Goal: Communication & Community: Answer question/provide support

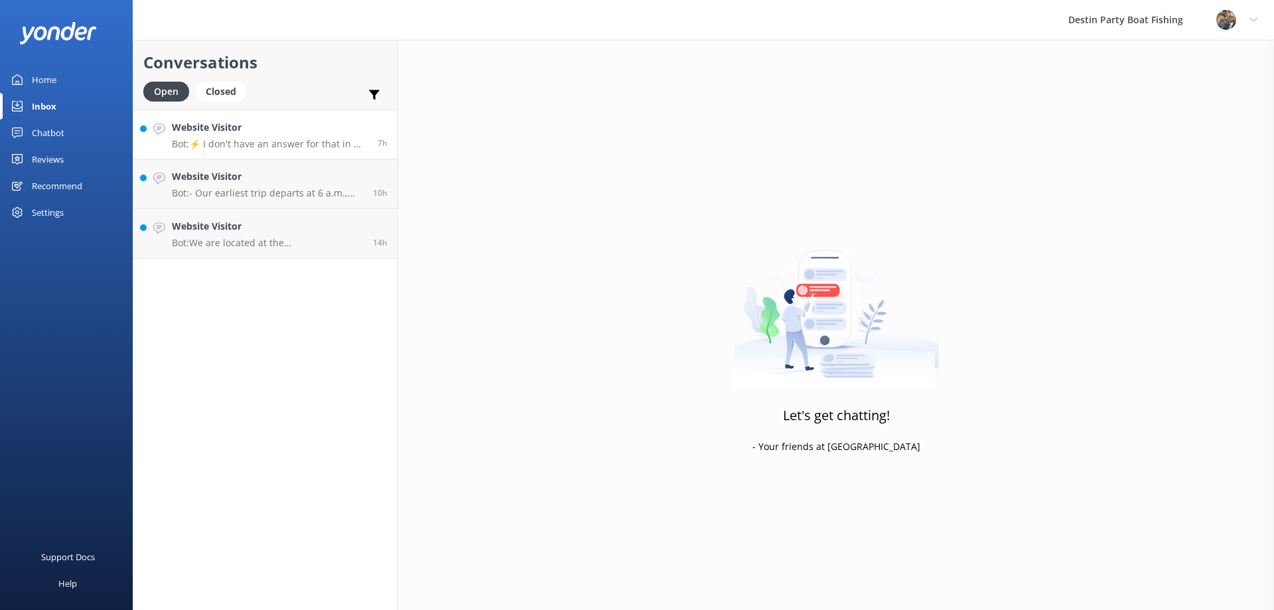
click at [240, 140] on p "Bot: ⚡ I don't have an answer for that in my knowledge base. Please try and rep…" at bounding box center [270, 144] width 196 height 12
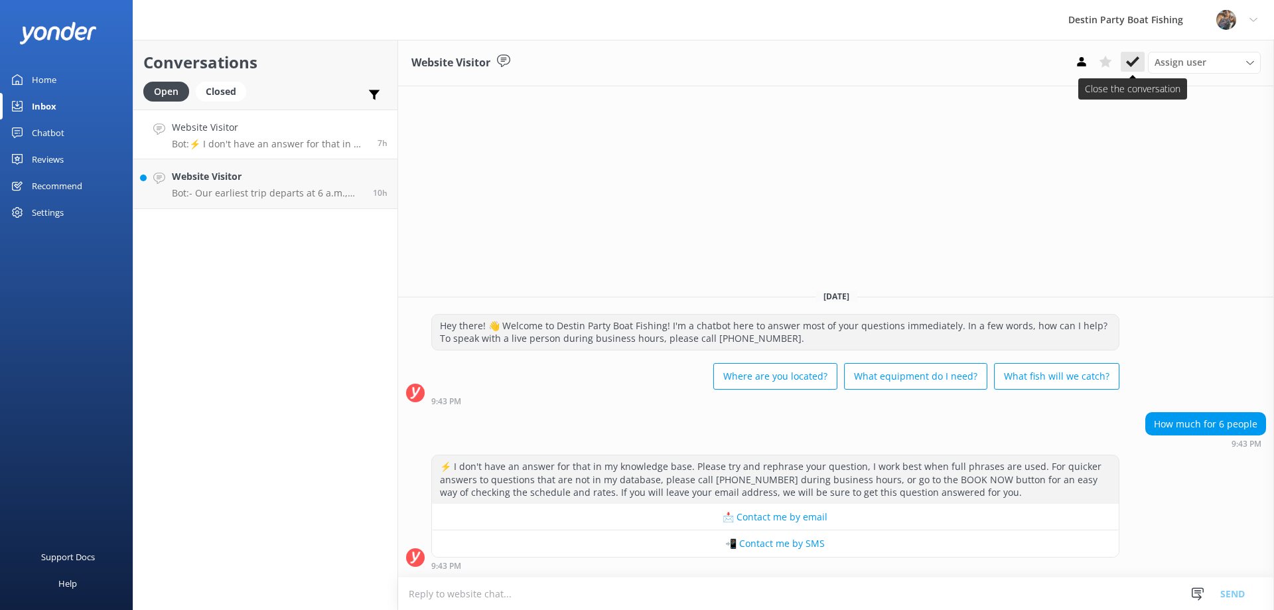
click at [1130, 69] on button at bounding box center [1133, 62] width 24 height 20
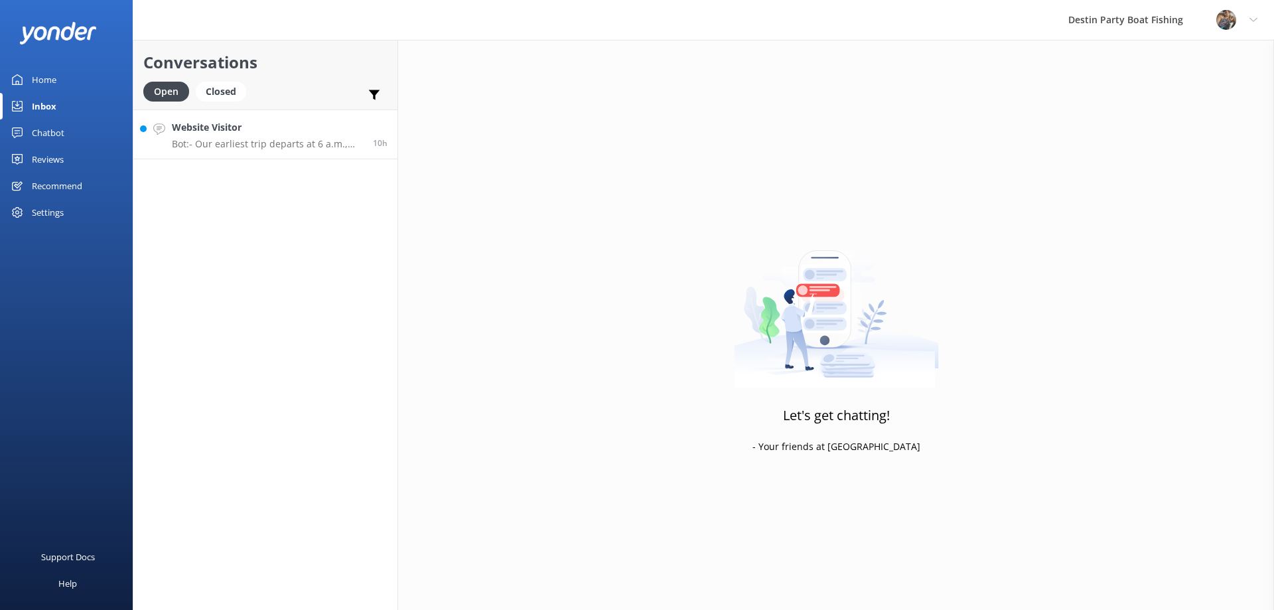
click at [248, 131] on h4 "Website Visitor" at bounding box center [267, 127] width 191 height 15
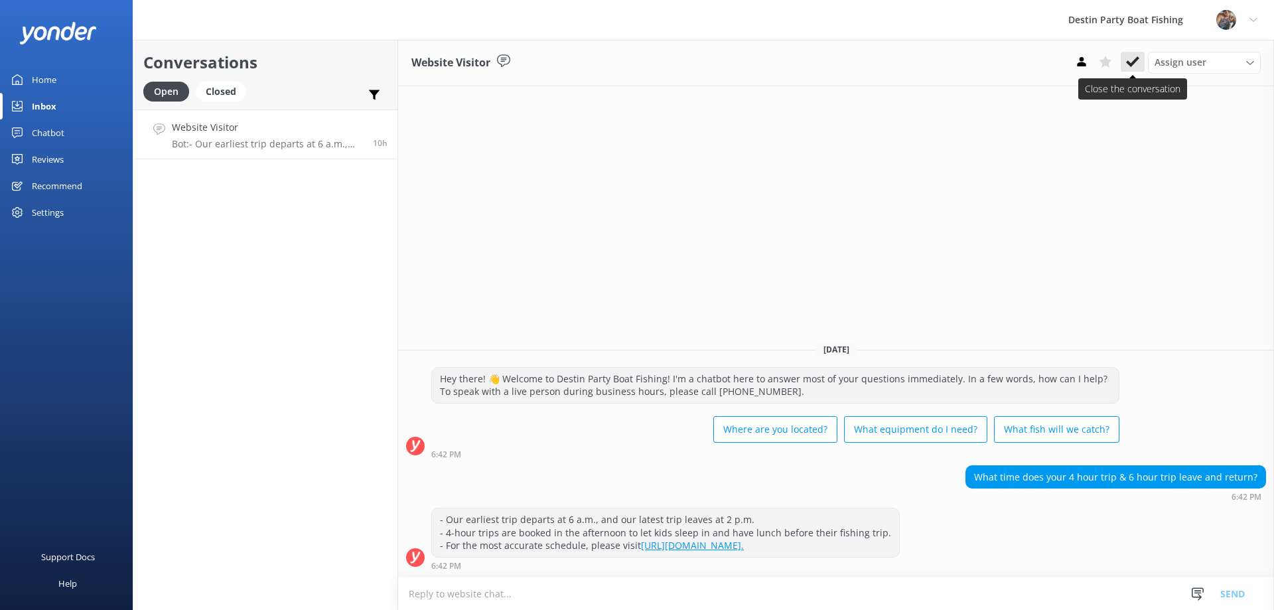
click at [1139, 60] on icon at bounding box center [1132, 61] width 13 height 13
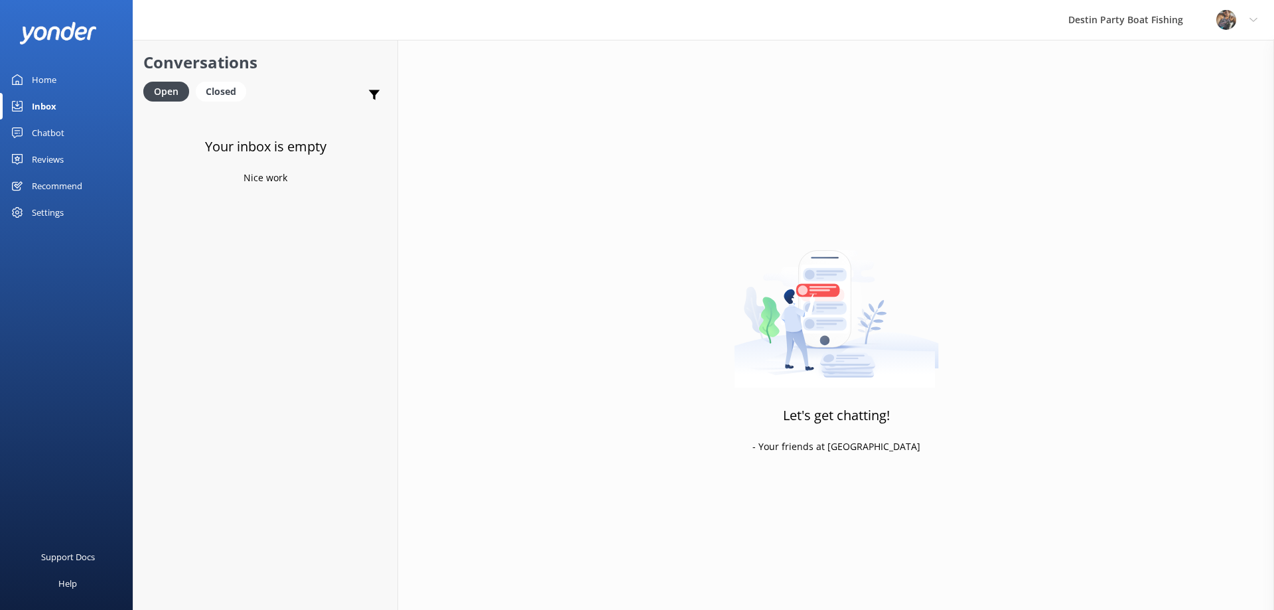
click at [1220, 19] on img at bounding box center [1226, 20] width 20 height 20
click at [1008, 20] on div "Destin Party Boat Fishing Profile Settings Logout" at bounding box center [637, 20] width 1274 height 40
click at [56, 155] on div "Reviews" at bounding box center [48, 159] width 32 height 27
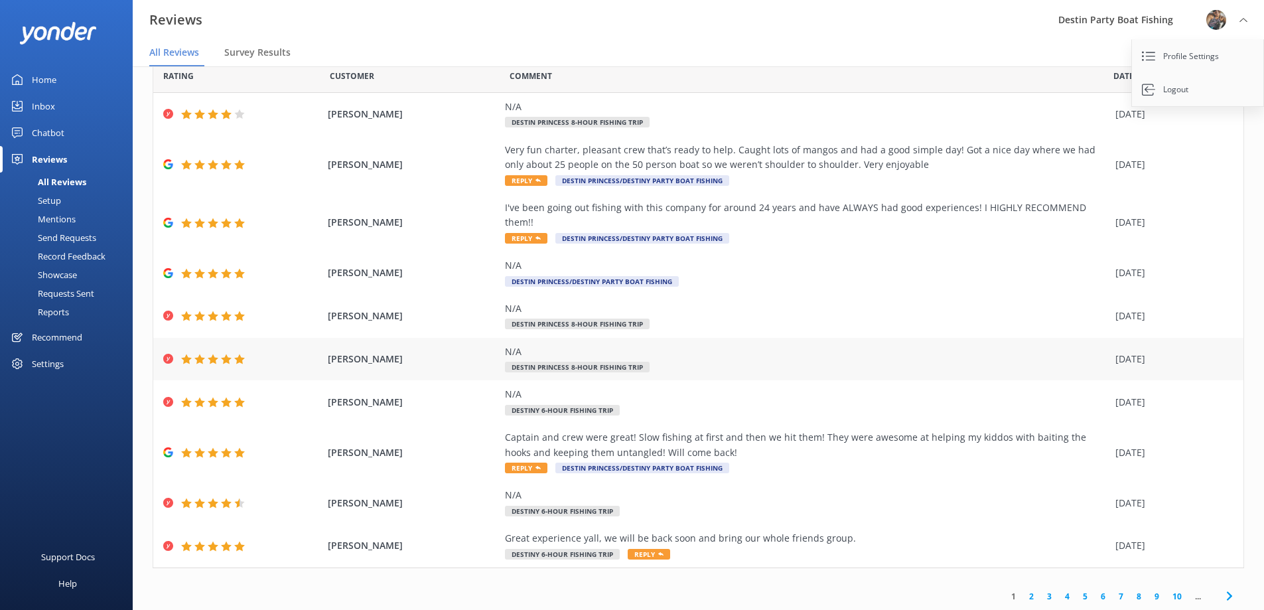
scroll to position [27, 0]
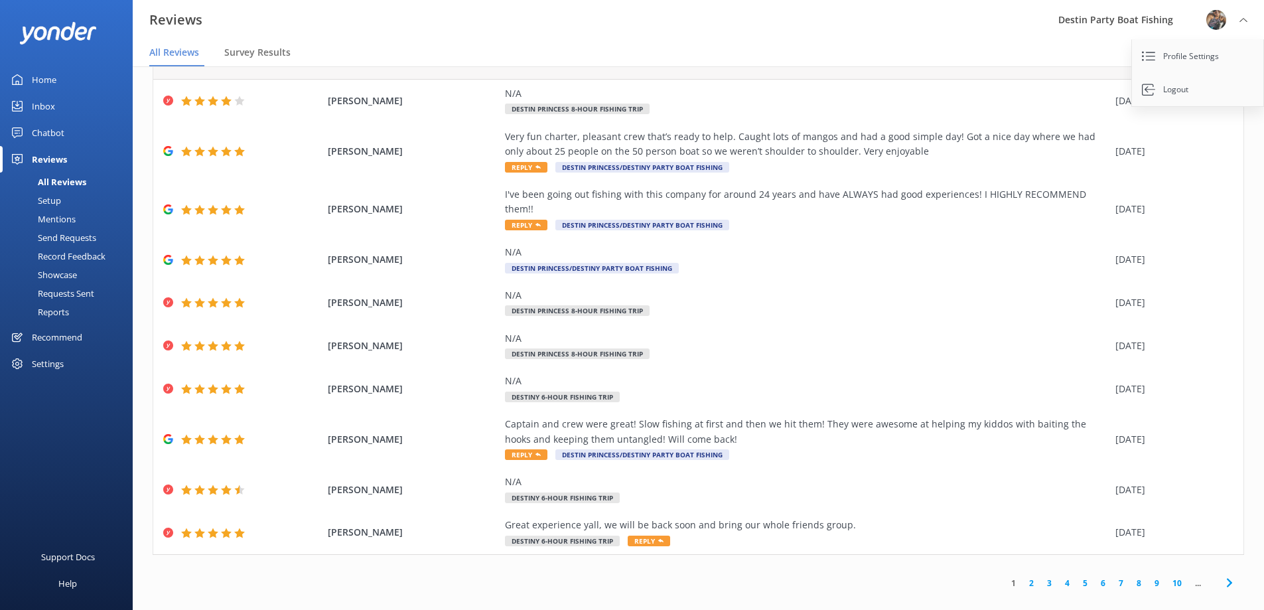
click at [1023, 577] on link "2" at bounding box center [1032, 583] width 18 height 13
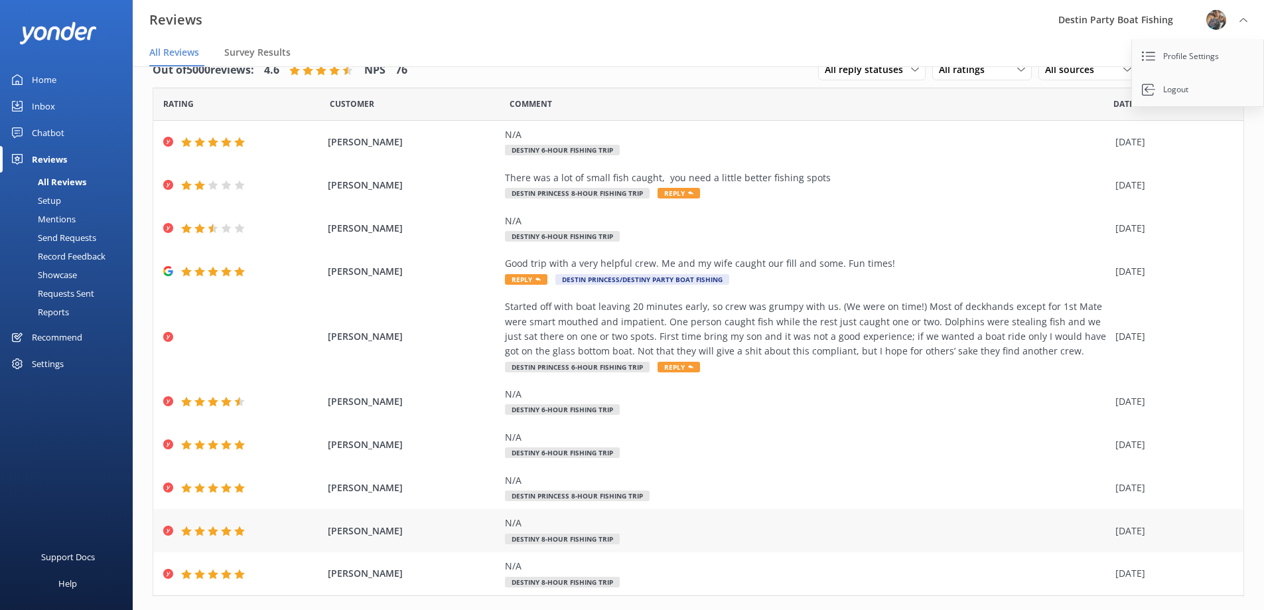
scroll to position [56, 0]
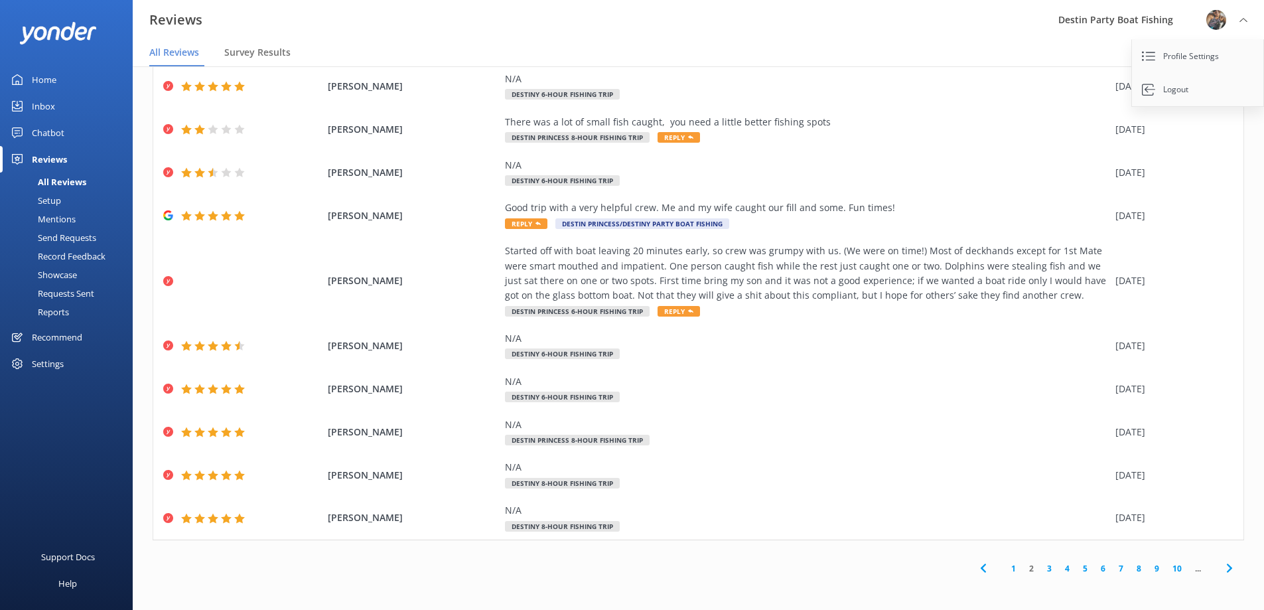
click at [1042, 567] on link "3" at bounding box center [1050, 568] width 18 height 13
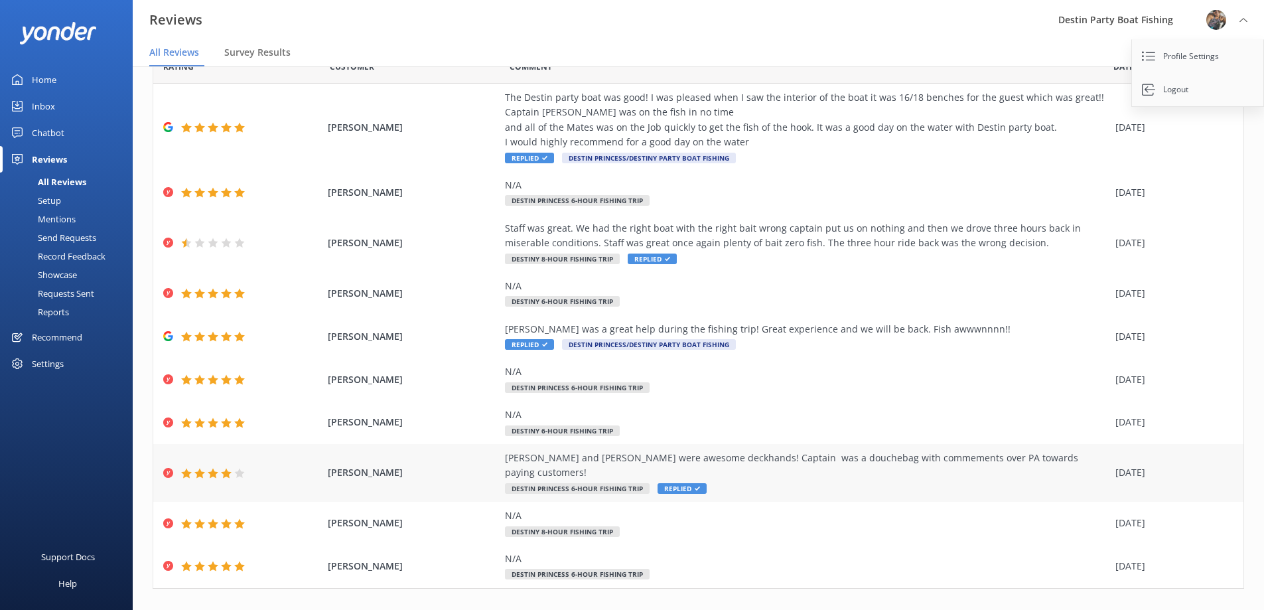
scroll to position [70, 0]
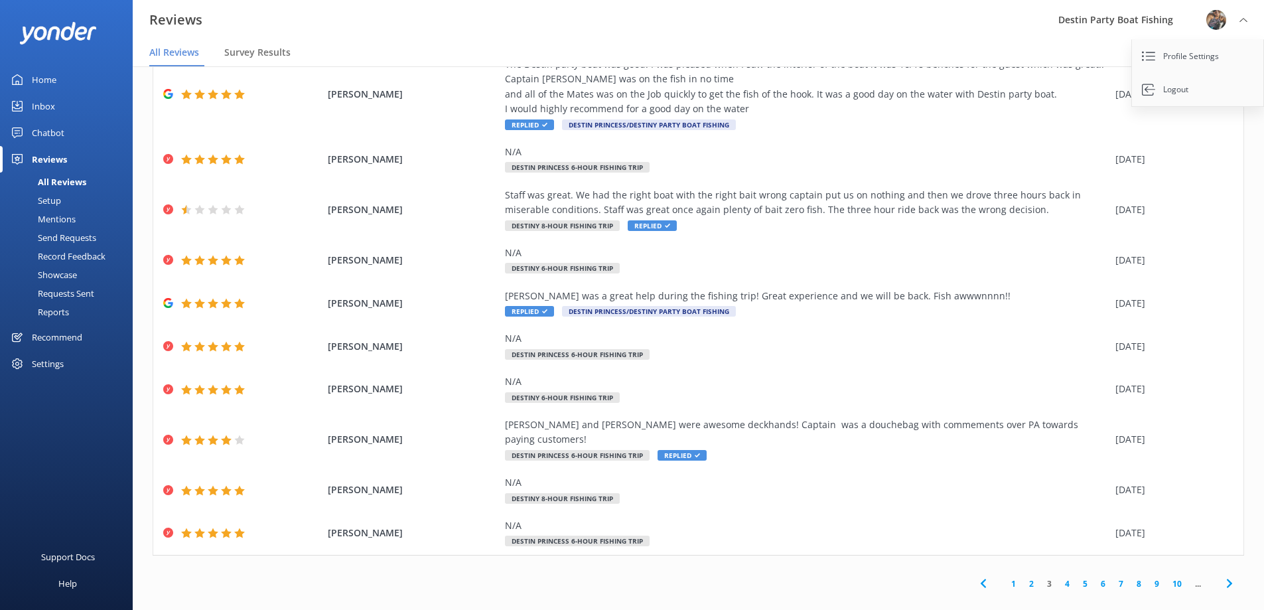
click at [1023, 577] on link "2" at bounding box center [1032, 583] width 18 height 13
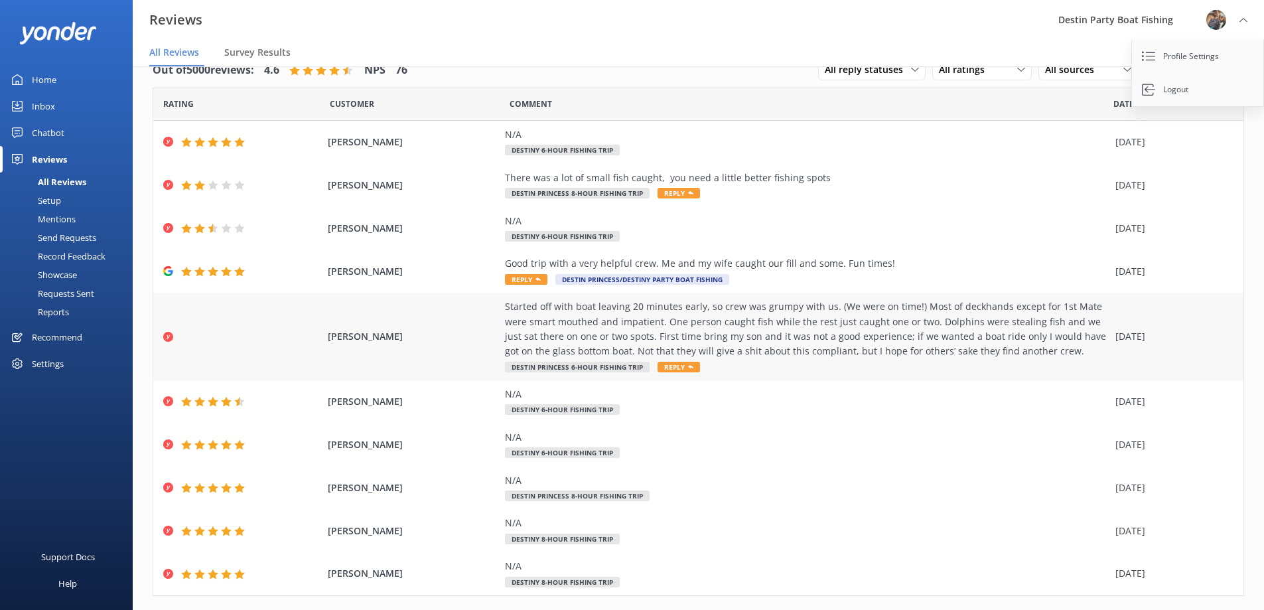
click at [674, 319] on div "Started off with boat leaving 20 minutes early, so crew was grumpy with us. (We…" at bounding box center [807, 329] width 604 height 60
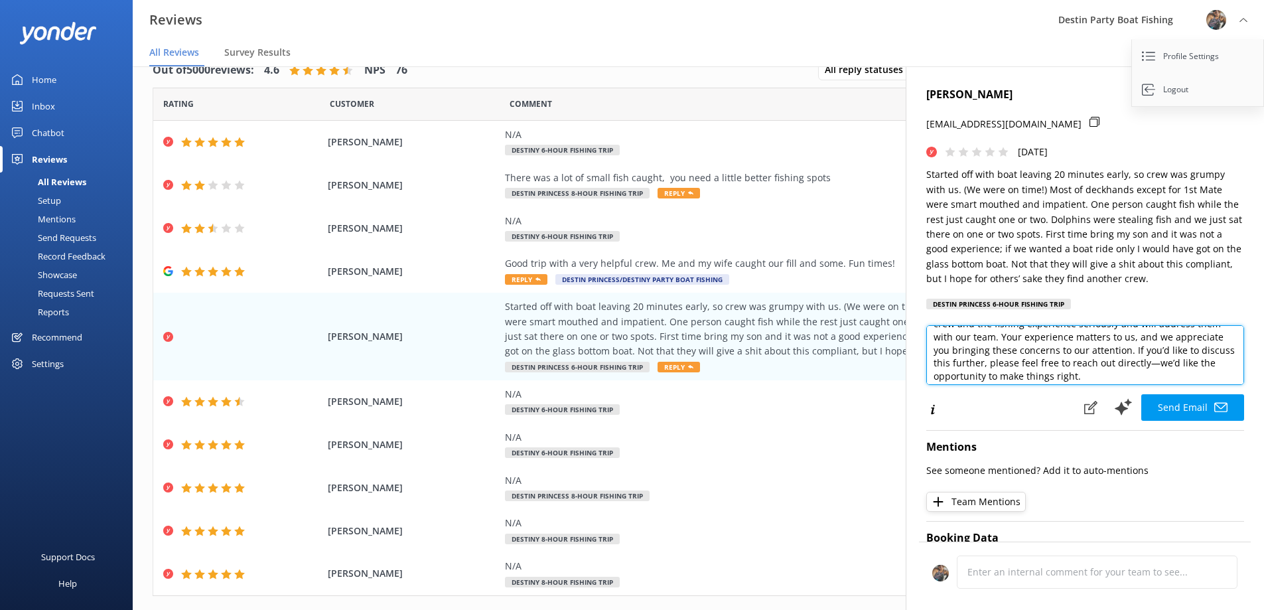
scroll to position [111, 0]
drag, startPoint x: 1132, startPoint y: 350, endPoint x: 1171, endPoint y: 376, distance: 46.9
click at [1171, 376] on textarea "Hi [PERSON_NAME], Thank you for sharing your feedback. We’re truly sorry to hea…" at bounding box center [1085, 355] width 318 height 60
type textarea "Hi [PERSON_NAME], Thank you for sharing your feedback. We’re truly sorry to hea…"
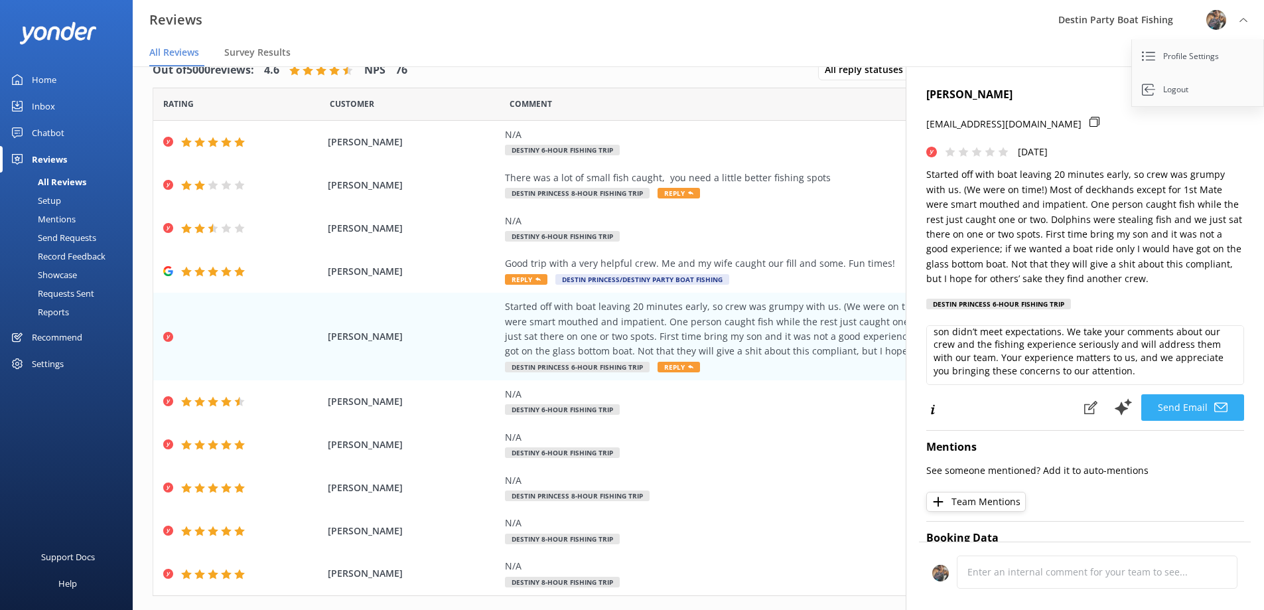
click at [1171, 407] on button "Send Email" at bounding box center [1192, 407] width 103 height 27
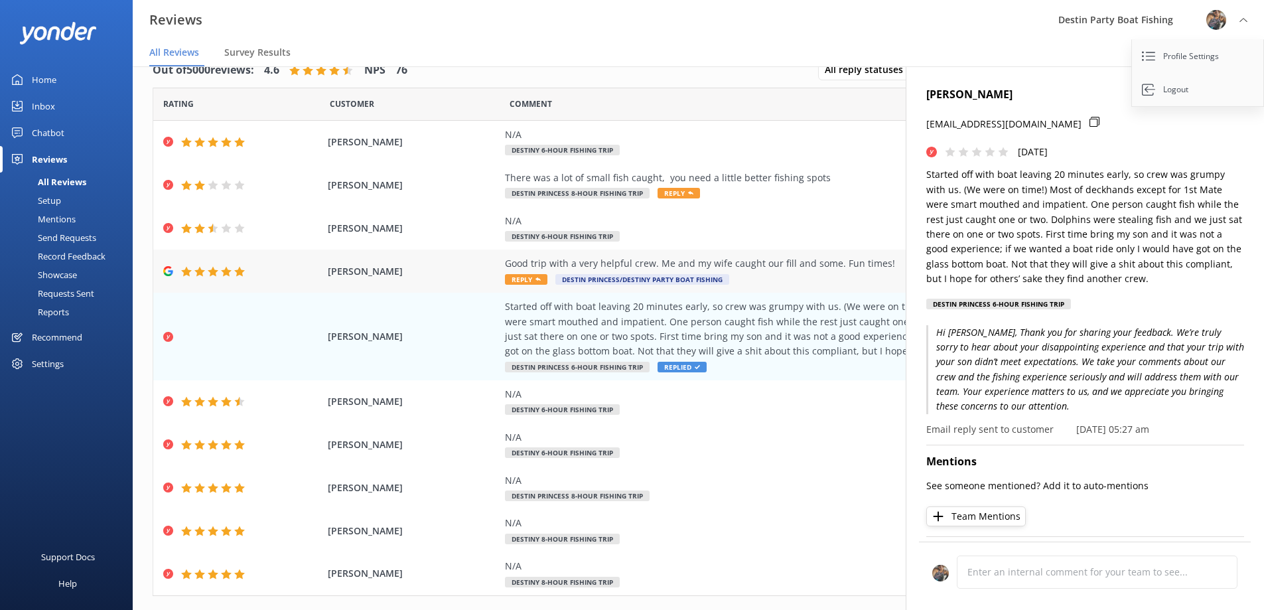
click at [559, 263] on div "Good trip with a very helpful crew. Me and my wife caught our fill and some. Fu…" at bounding box center [807, 263] width 604 height 15
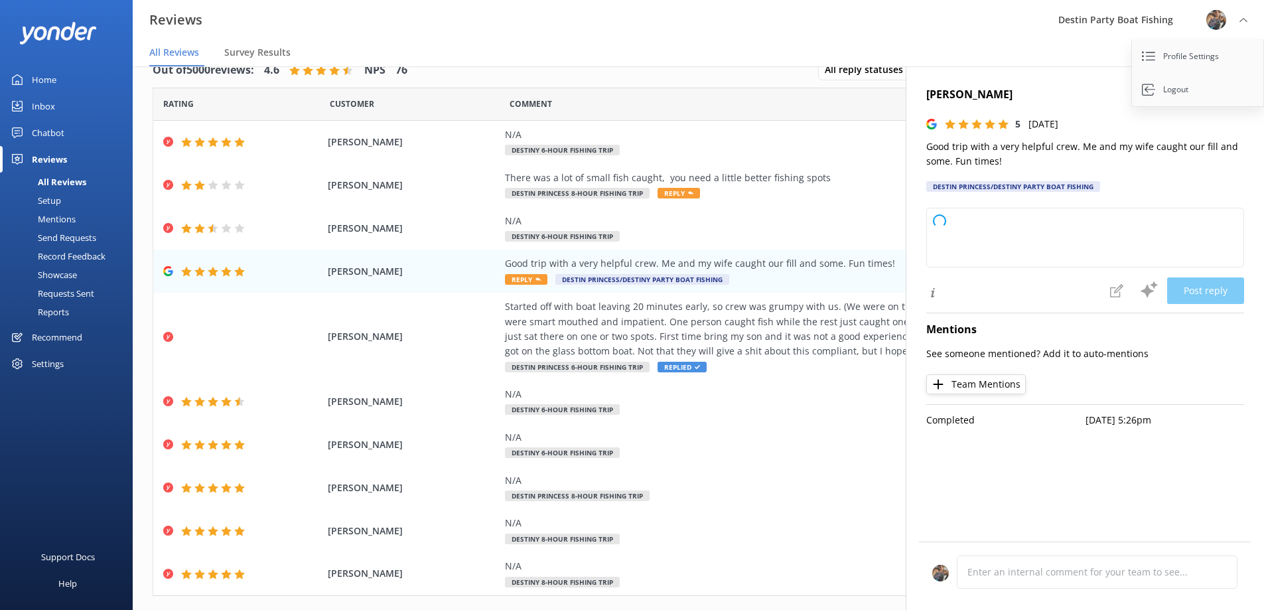
type textarea "Thank you so much for your wonderful review! We're glad you and your wife had a…"
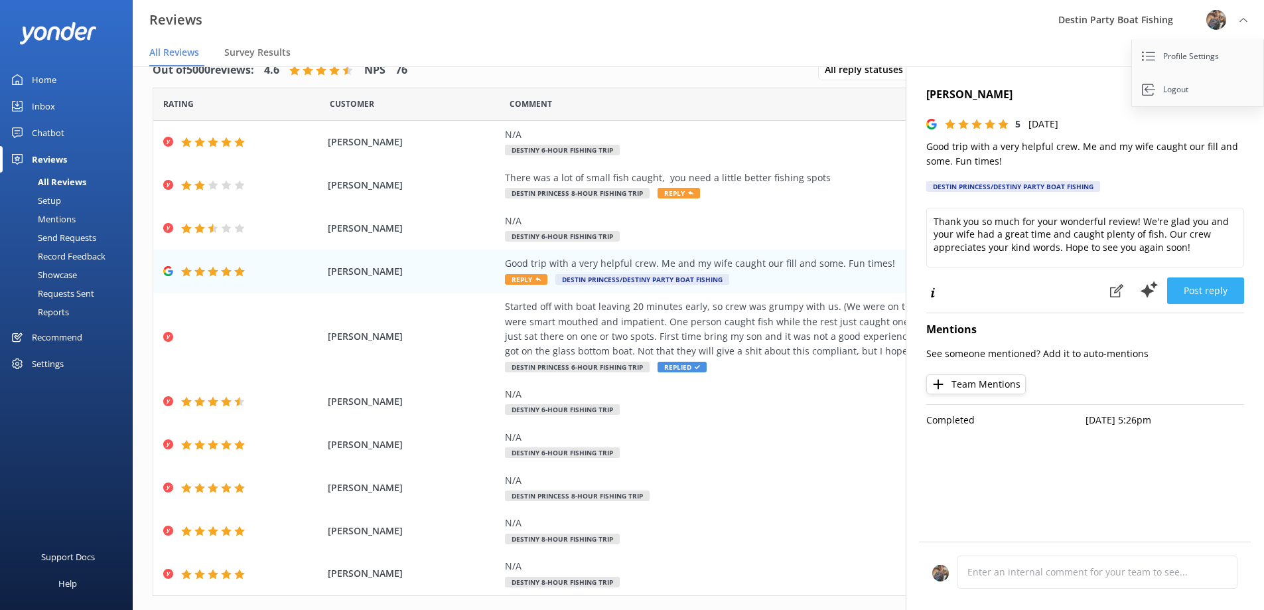
click at [1204, 291] on button "Post reply" at bounding box center [1205, 290] width 77 height 27
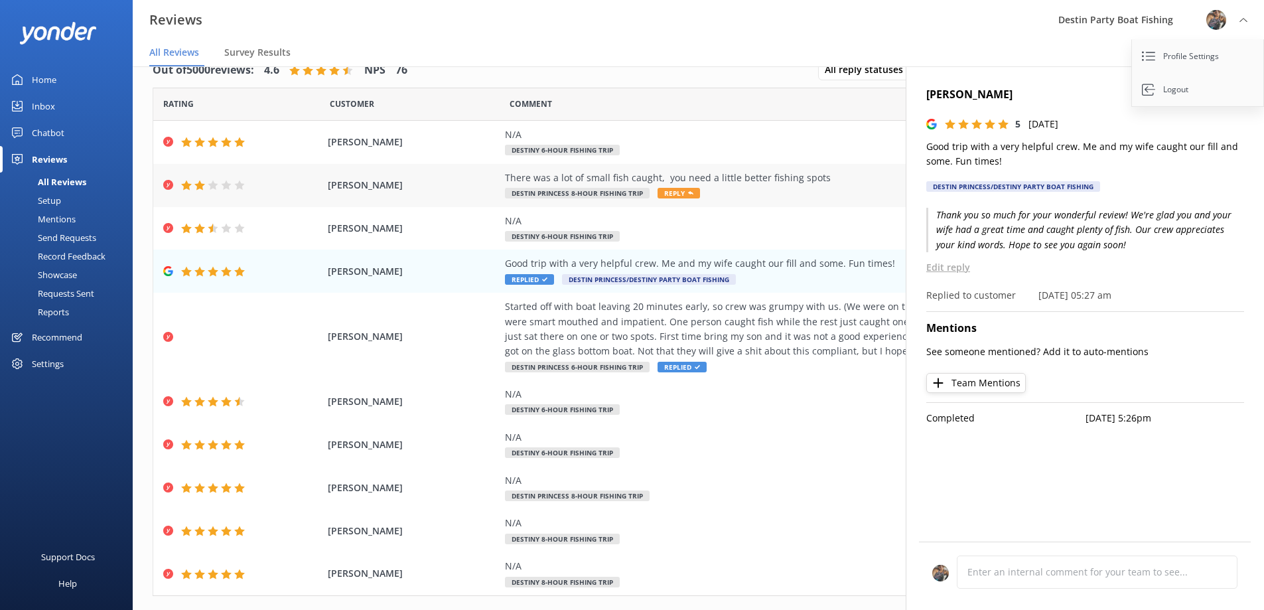
click at [672, 190] on span "Reply" at bounding box center [679, 193] width 42 height 11
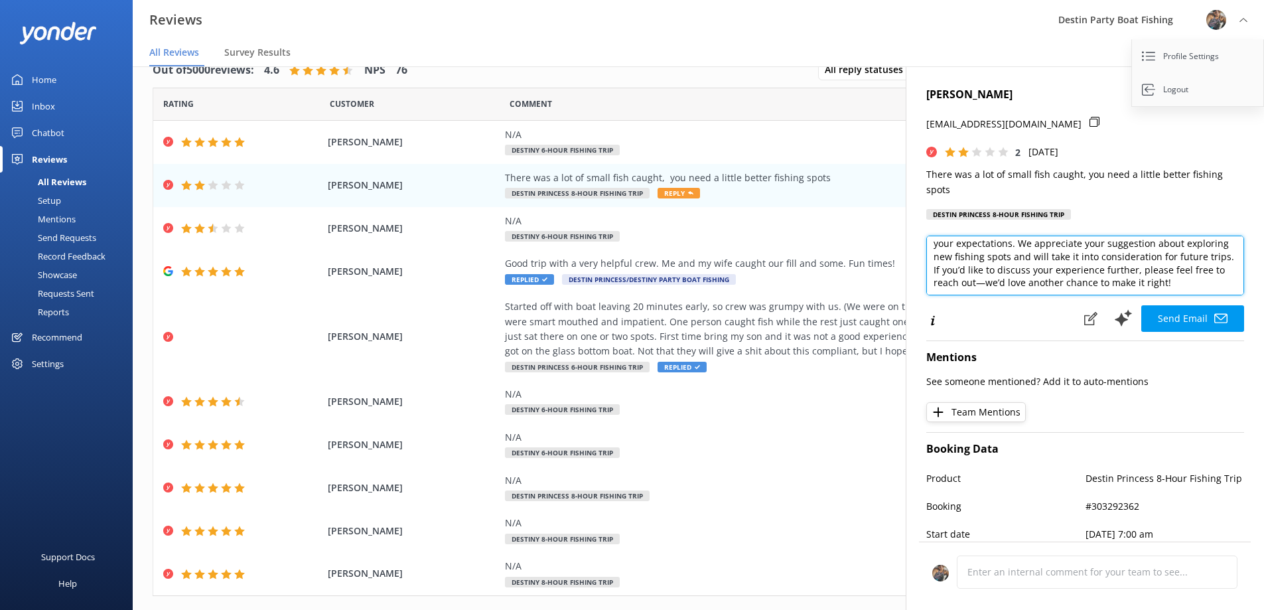
scroll to position [33, 0]
drag, startPoint x: 956, startPoint y: 267, endPoint x: 1212, endPoint y: 275, distance: 256.3
click at [1212, 275] on textarea "Hi [PERSON_NAME], thank you for your feedback and for joining us on your fishin…" at bounding box center [1085, 266] width 318 height 60
type textarea "Hi [PERSON_NAME], thank you for your feedback and for joining us on your fishin…"
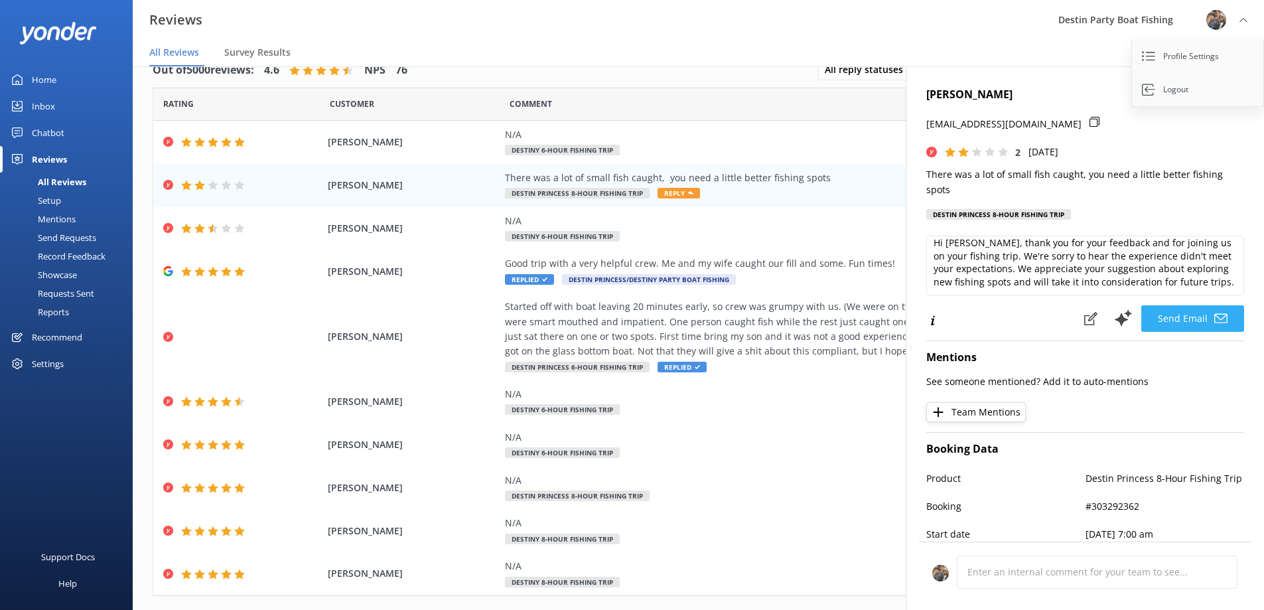
click at [1174, 320] on button "Send Email" at bounding box center [1192, 318] width 103 height 27
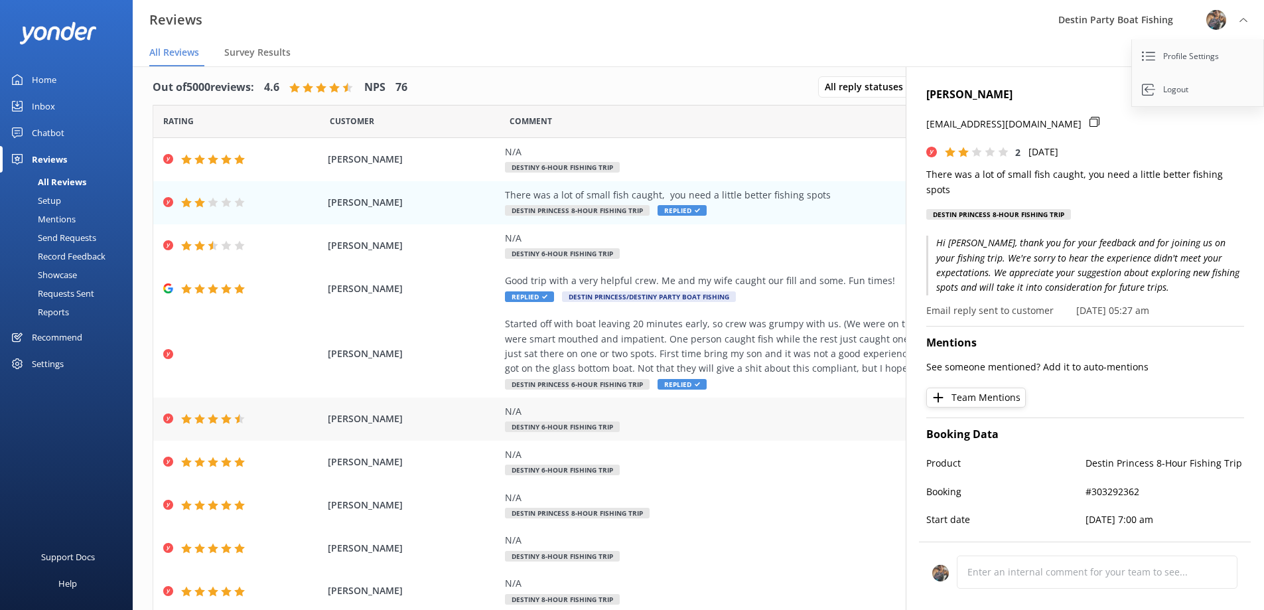
scroll to position [0, 0]
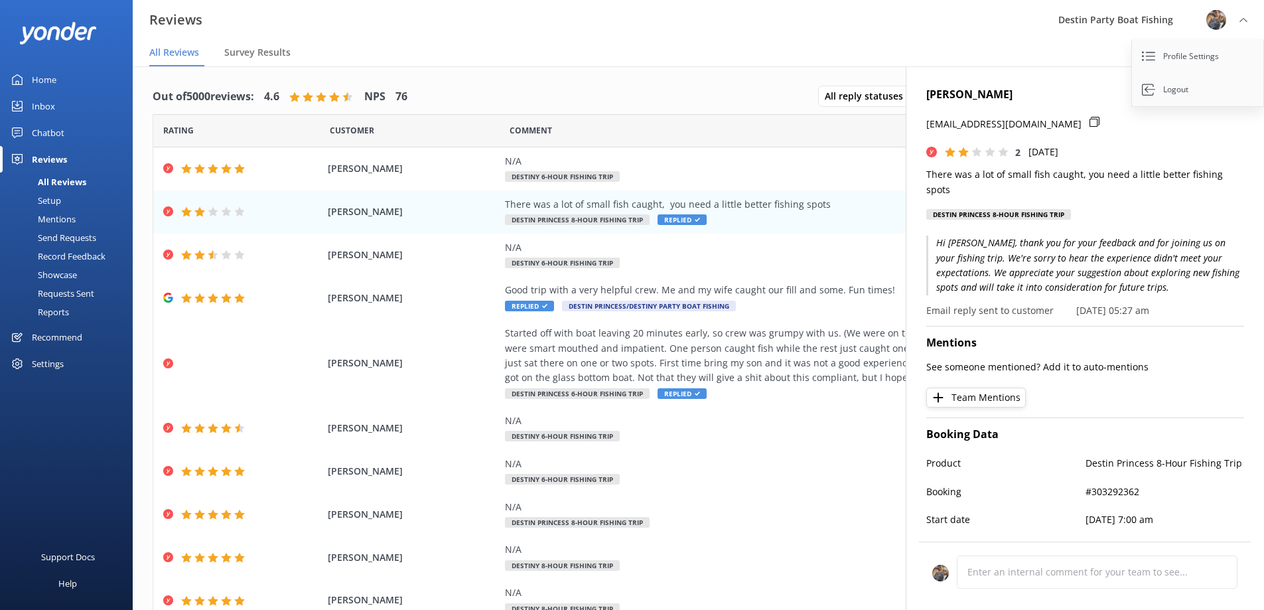
click at [776, 42] on nav "All Reviews Survey Results" at bounding box center [699, 53] width 1132 height 27
click at [985, 25] on div "Reviews Destin Party Boat Fishing Profile Settings Logout" at bounding box center [632, 20] width 1264 height 40
click at [1217, 17] on img at bounding box center [1217, 20] width 20 height 20
click at [1224, 94] on icon at bounding box center [1230, 92] width 13 height 13
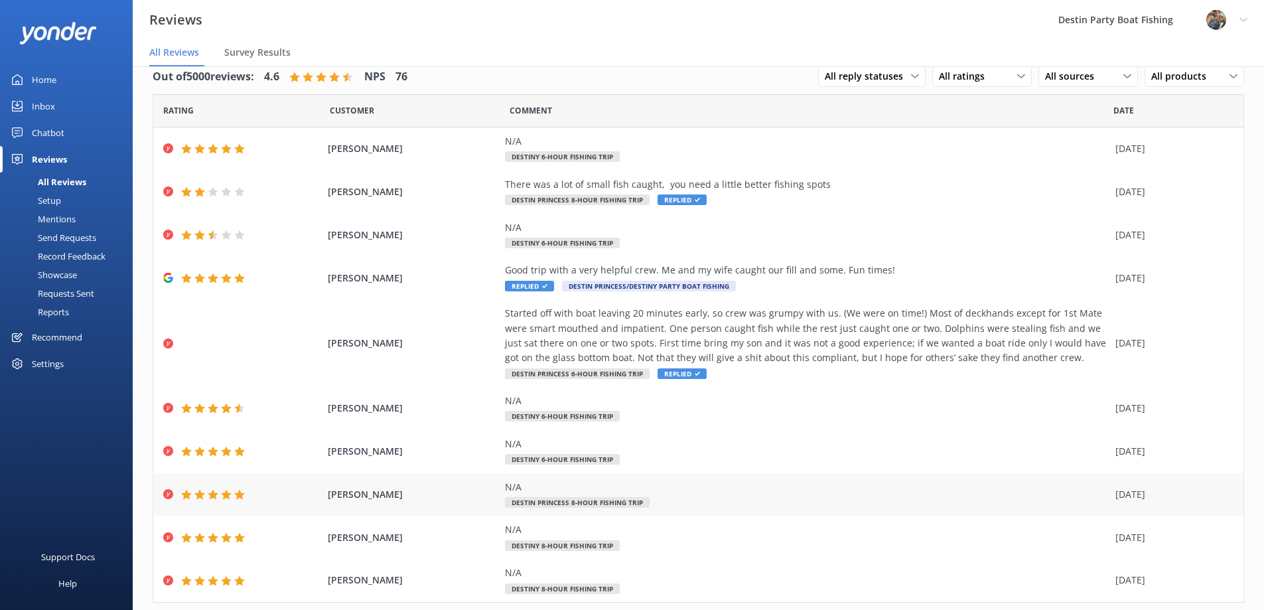
scroll to position [56, 0]
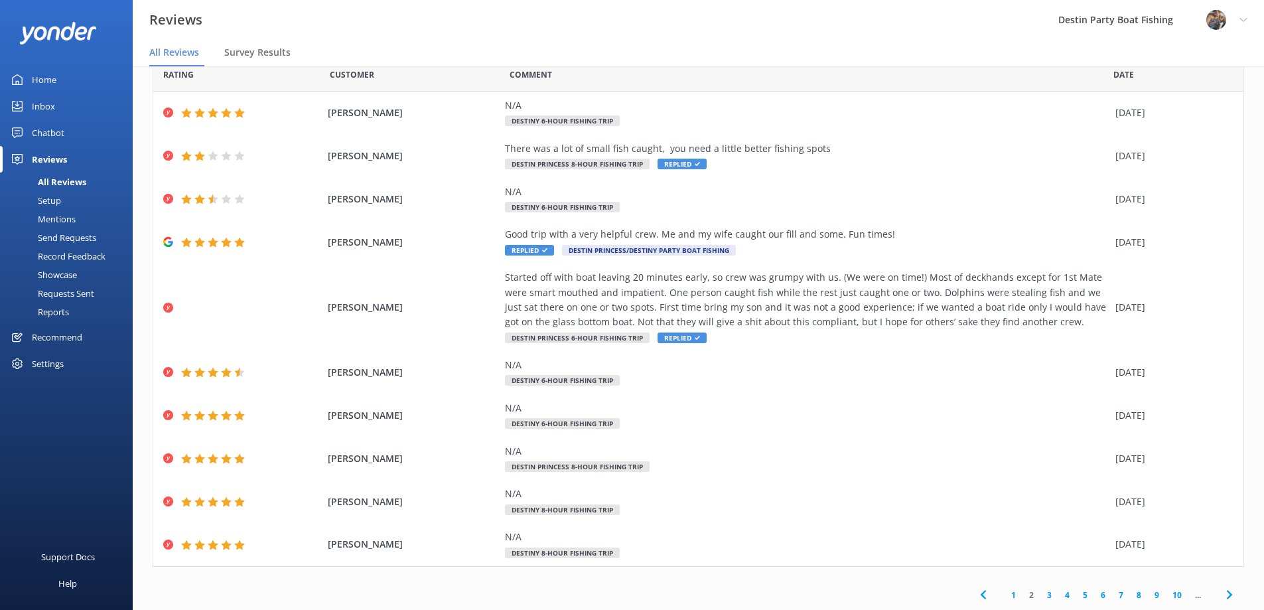
click at [1005, 595] on link "1" at bounding box center [1014, 595] width 18 height 13
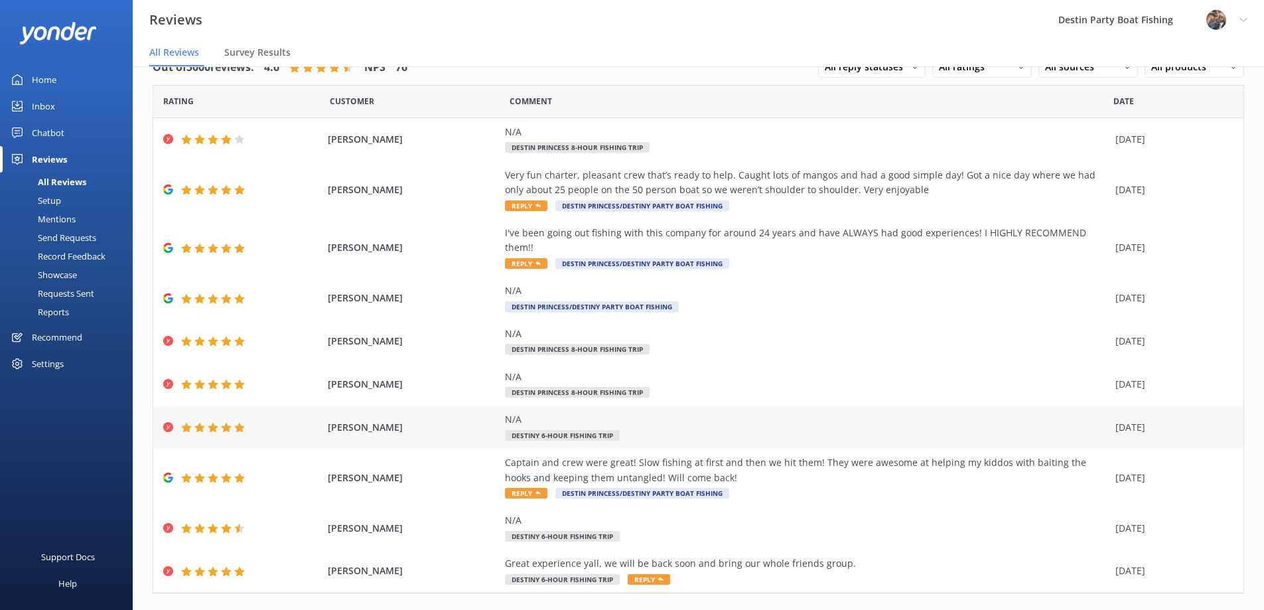
scroll to position [41, 0]
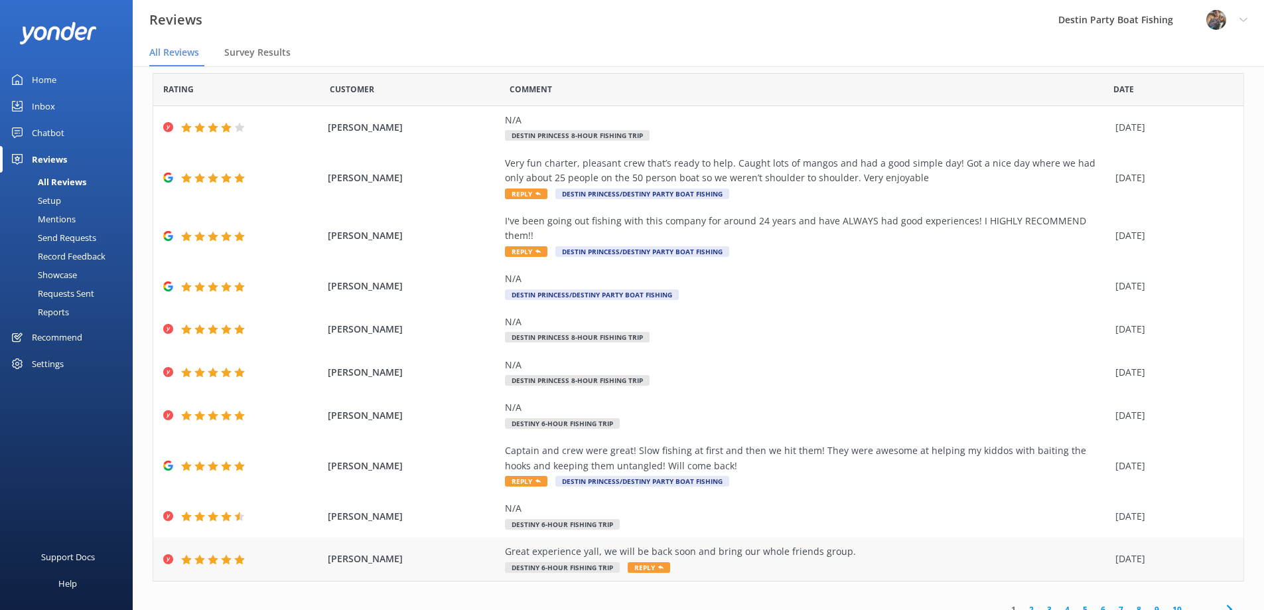
click at [633, 562] on span "Reply" at bounding box center [649, 567] width 42 height 11
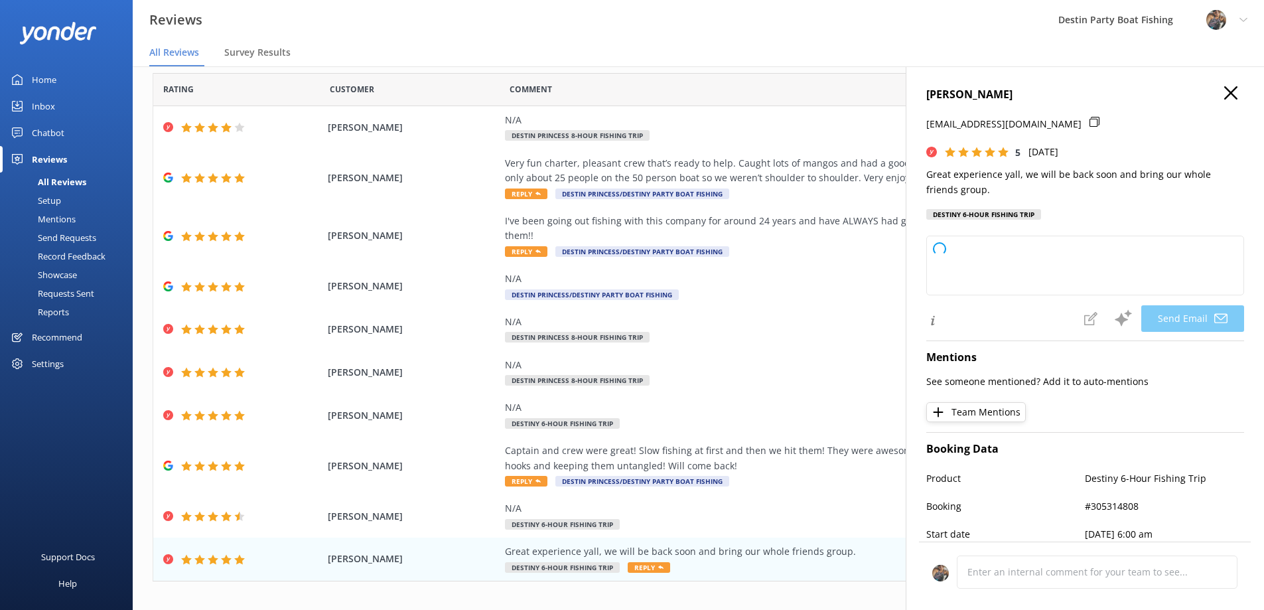
type textarea "Thank you so much, [PERSON_NAME]! We're thrilled you had a great experience and…"
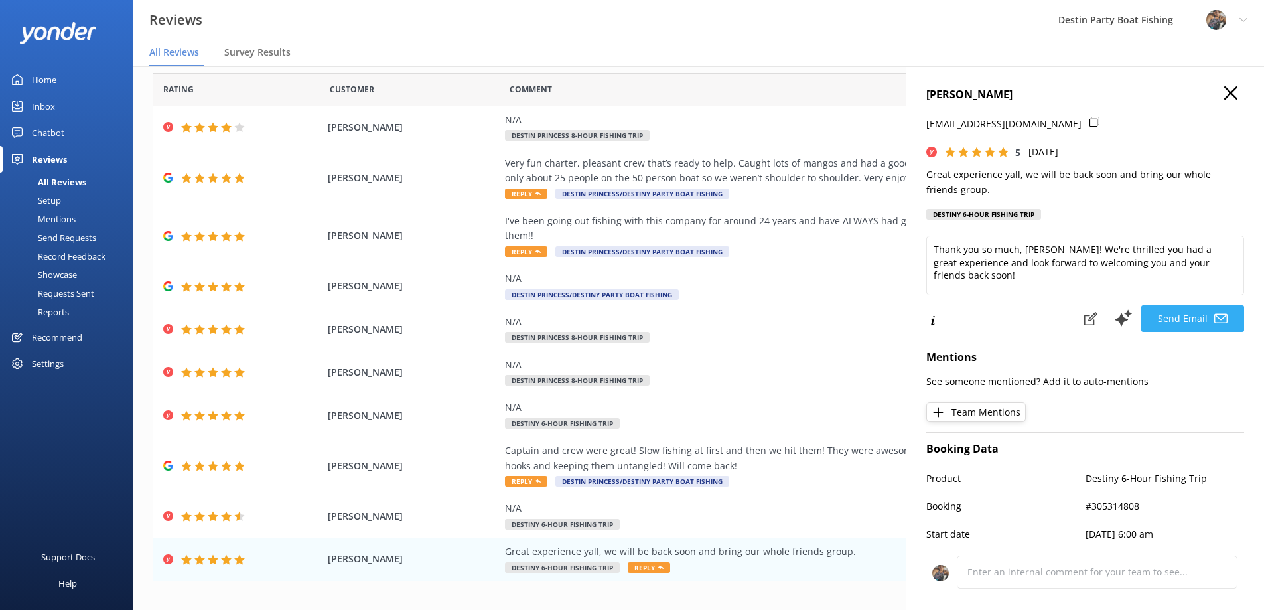
click at [1173, 319] on button "Send Email" at bounding box center [1192, 318] width 103 height 27
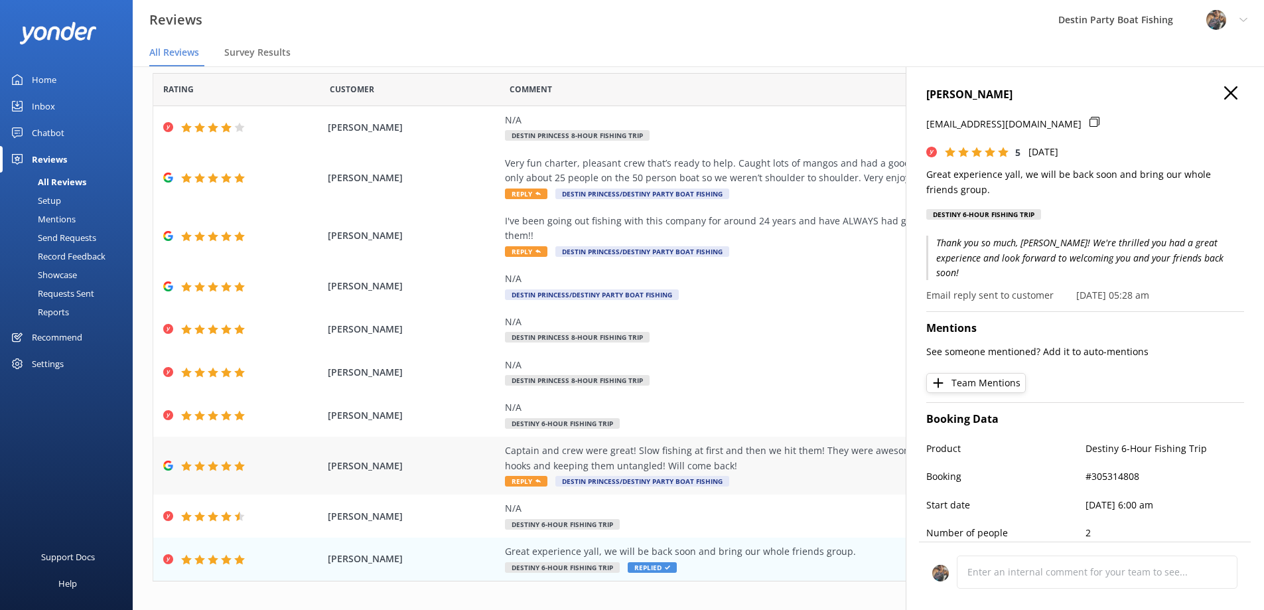
click at [530, 443] on div "Captain and crew were great! Slow fishing at first and then we hit them! They w…" at bounding box center [807, 458] width 604 height 30
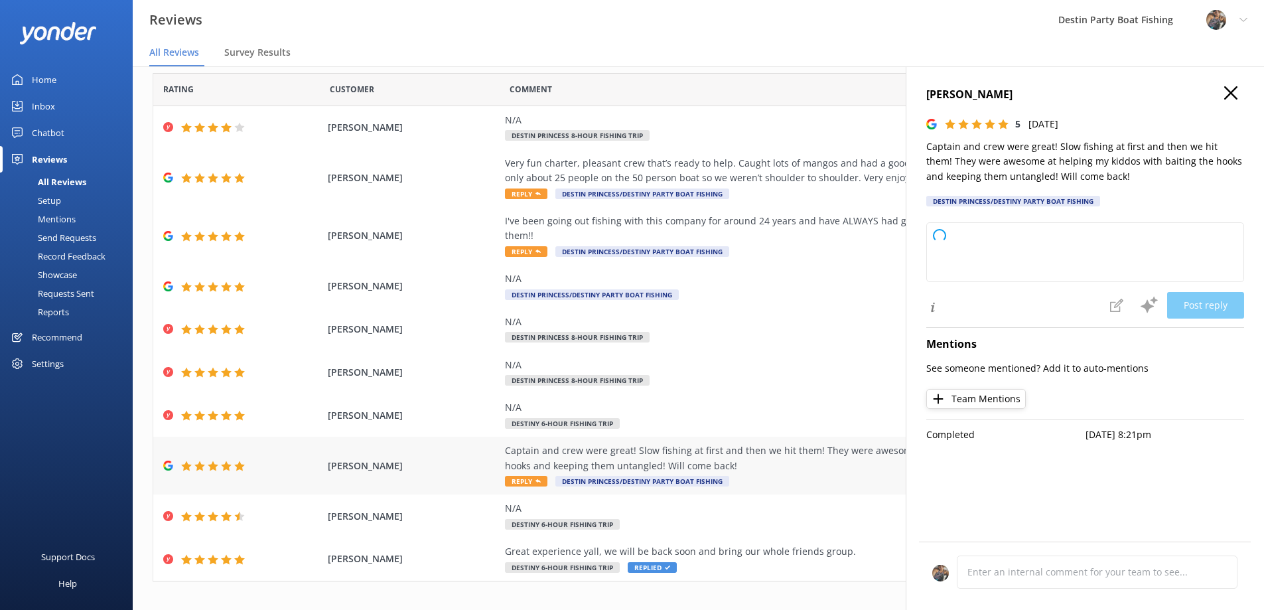
type textarea "Thank you so much for your wonderful review! We're thrilled to hear you and you…"
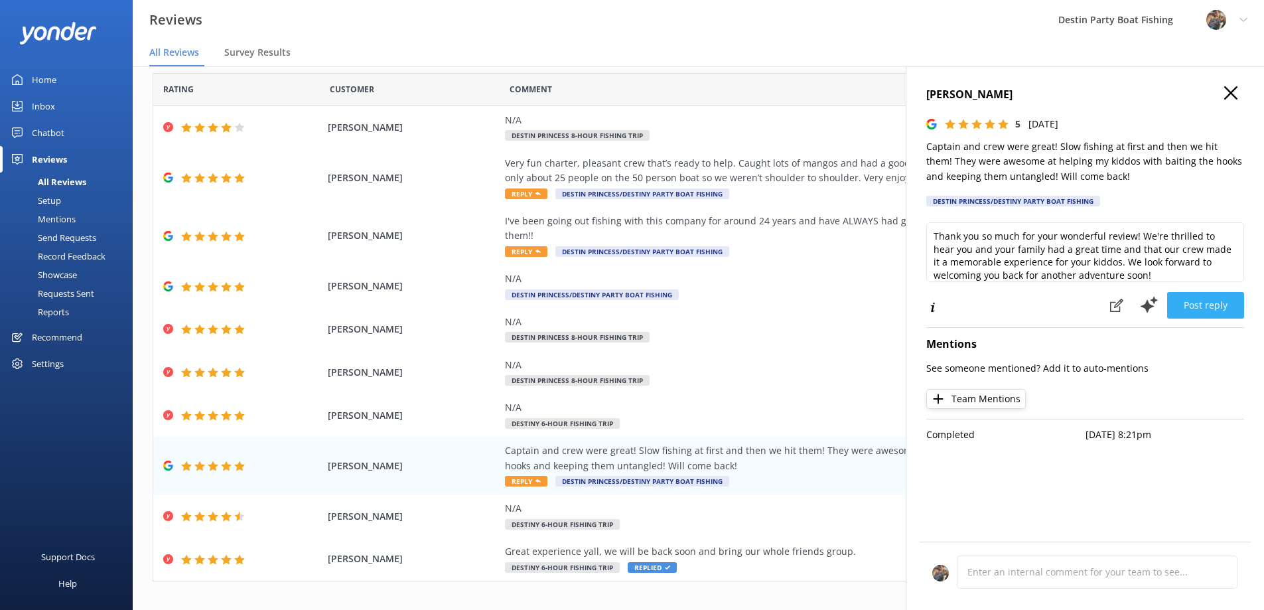
click at [1203, 304] on button "Post reply" at bounding box center [1205, 305] width 77 height 27
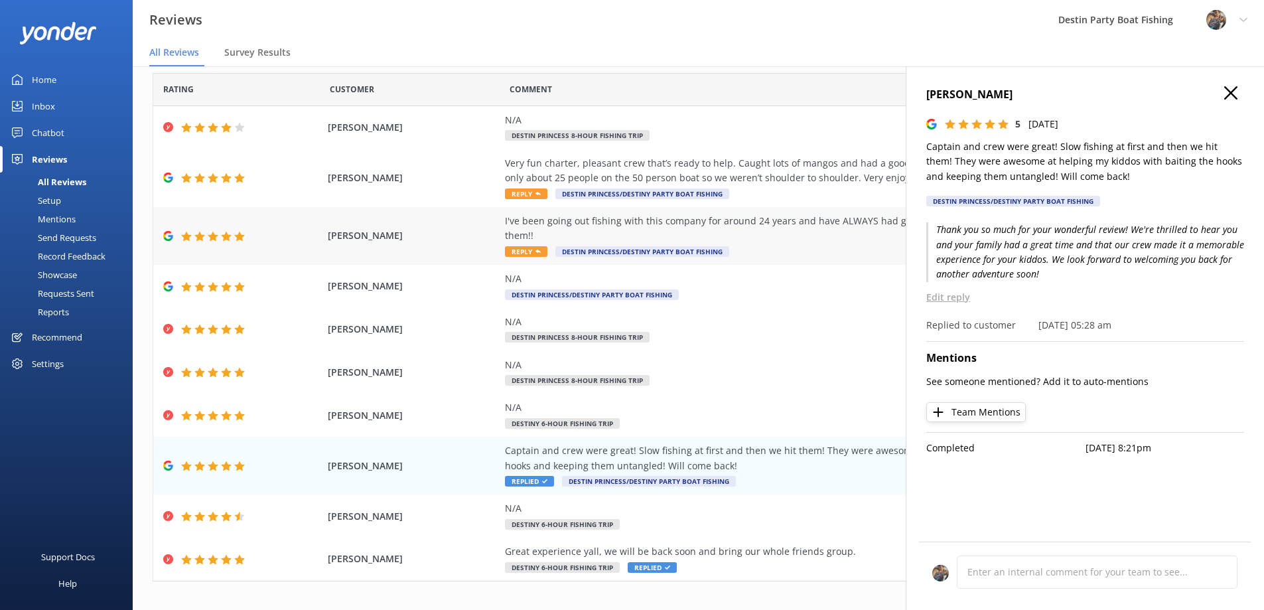
click at [514, 246] on span "Reply" at bounding box center [526, 251] width 42 height 11
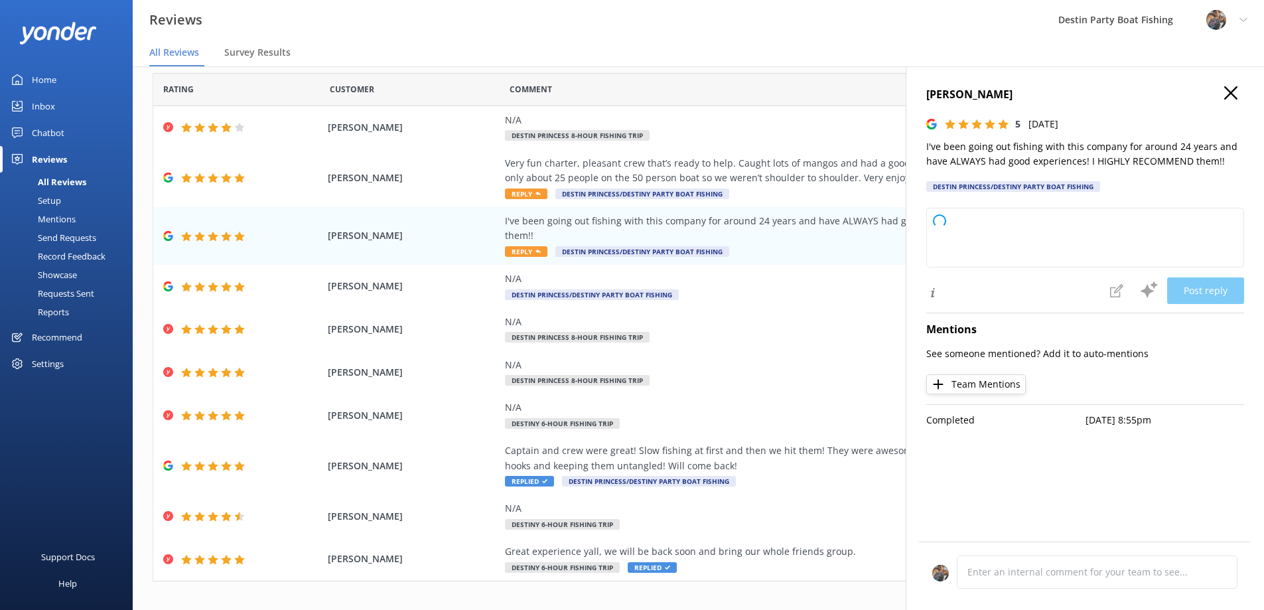
type textarea "Thank you so much for your loyal support and wonderful feedback over the years!…"
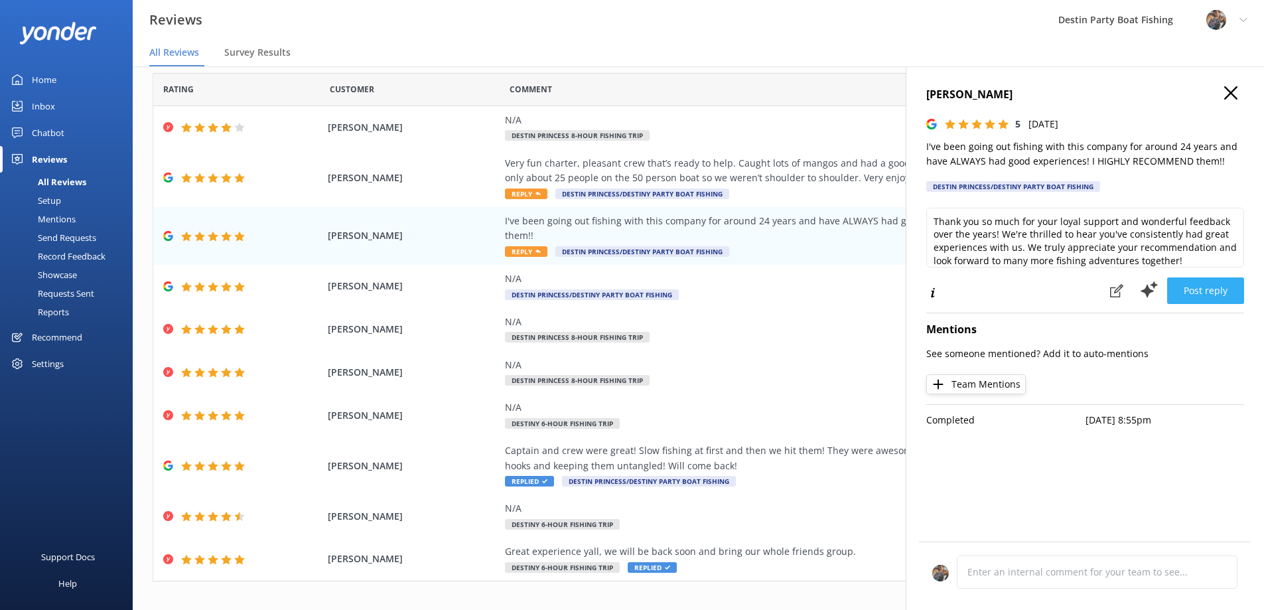
click at [1196, 285] on button "Post reply" at bounding box center [1205, 290] width 77 height 27
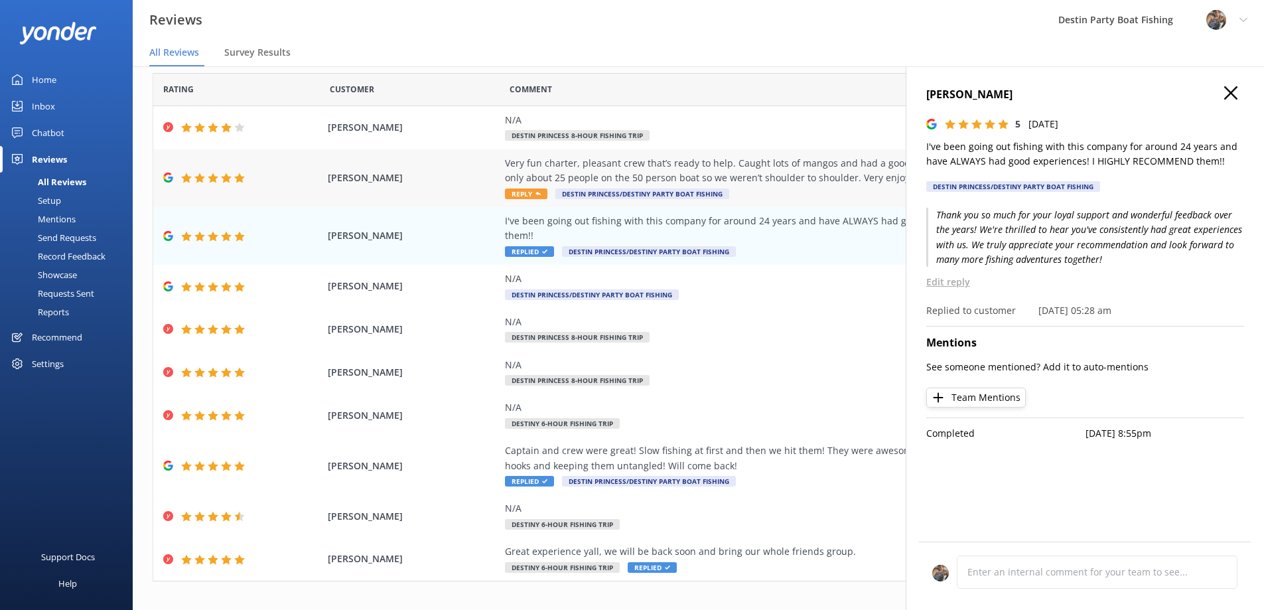
click at [526, 172] on div "Very fun charter, pleasant crew that’s ready to help. Caught lots of mangos and…" at bounding box center [807, 171] width 604 height 30
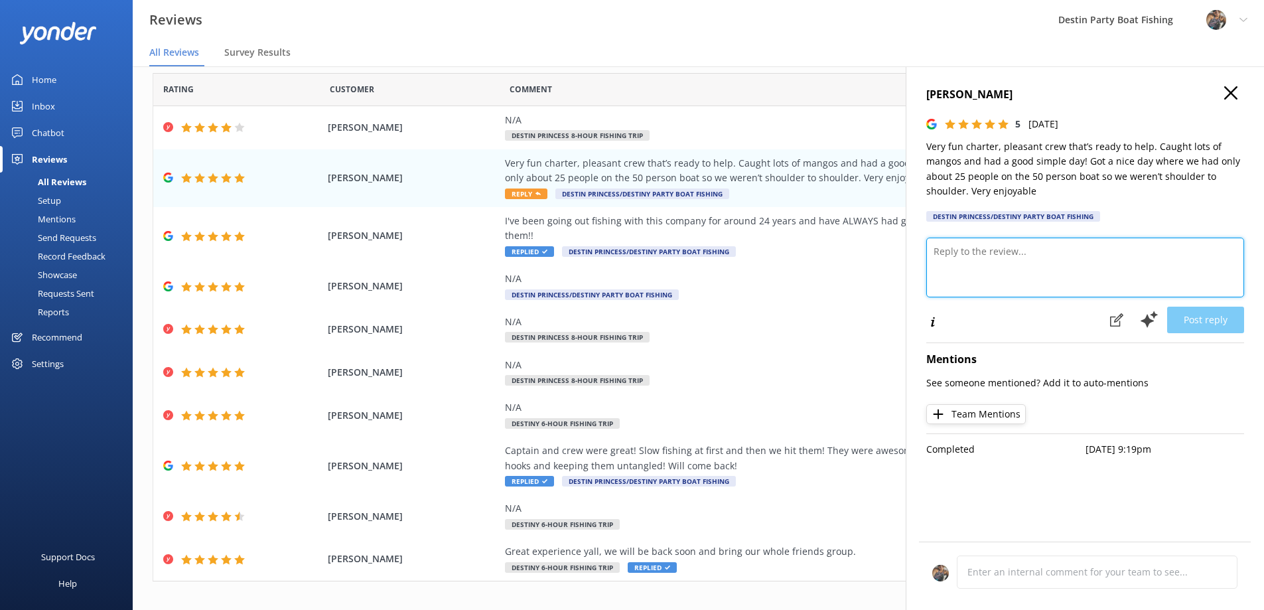
click at [964, 250] on textarea at bounding box center [1085, 268] width 318 height 60
click at [609, 175] on div "Very fun charter, pleasant crew that’s ready to help. Caught lots of mangos and…" at bounding box center [807, 171] width 604 height 30
click at [1231, 88] on icon at bounding box center [1230, 92] width 13 height 13
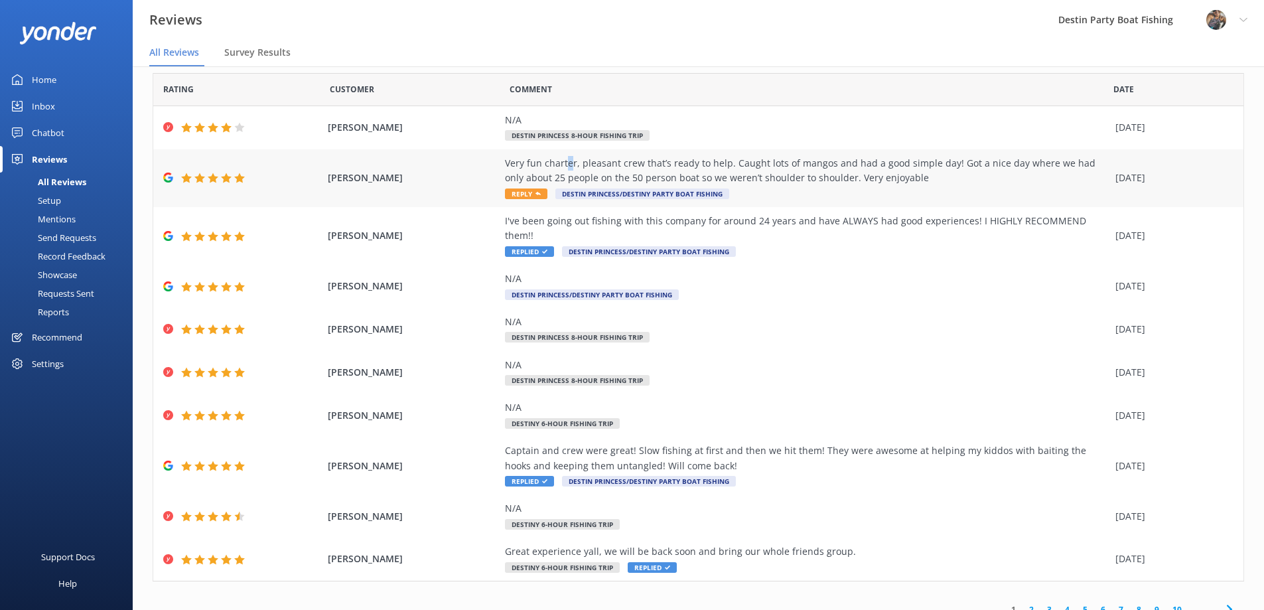
click at [563, 162] on div "Very fun charter, pleasant crew that’s ready to help. Caught lots of mangos and…" at bounding box center [807, 171] width 604 height 30
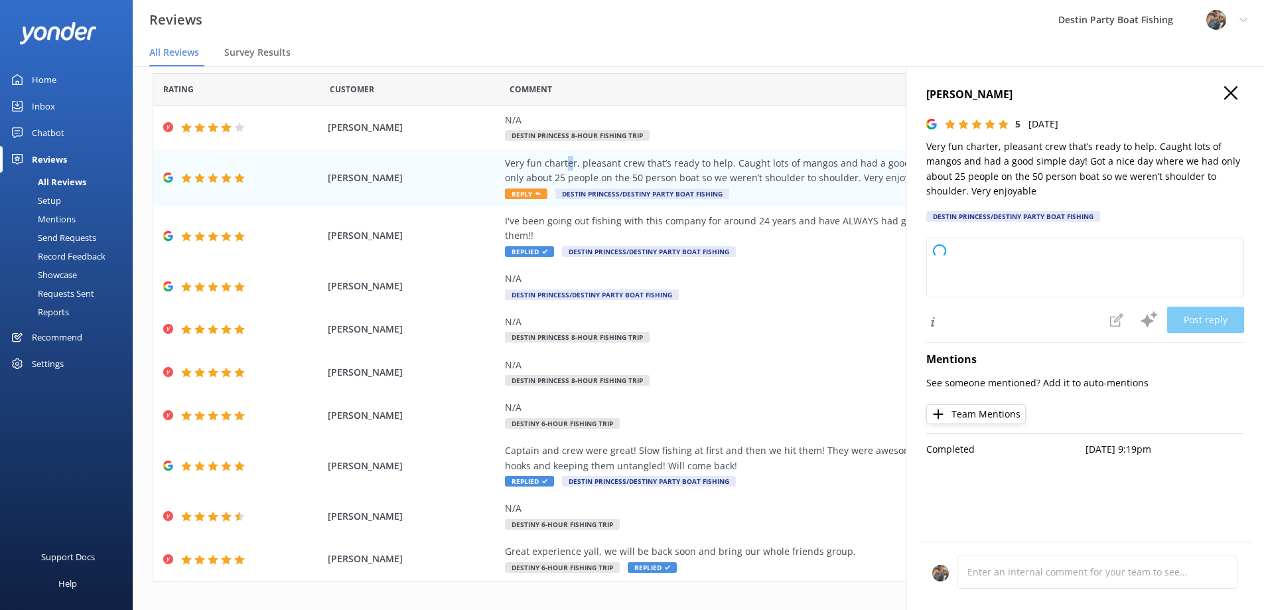
type textarea "Thank you so much for your wonderful review! We're thrilled to hear you enjoyed…"
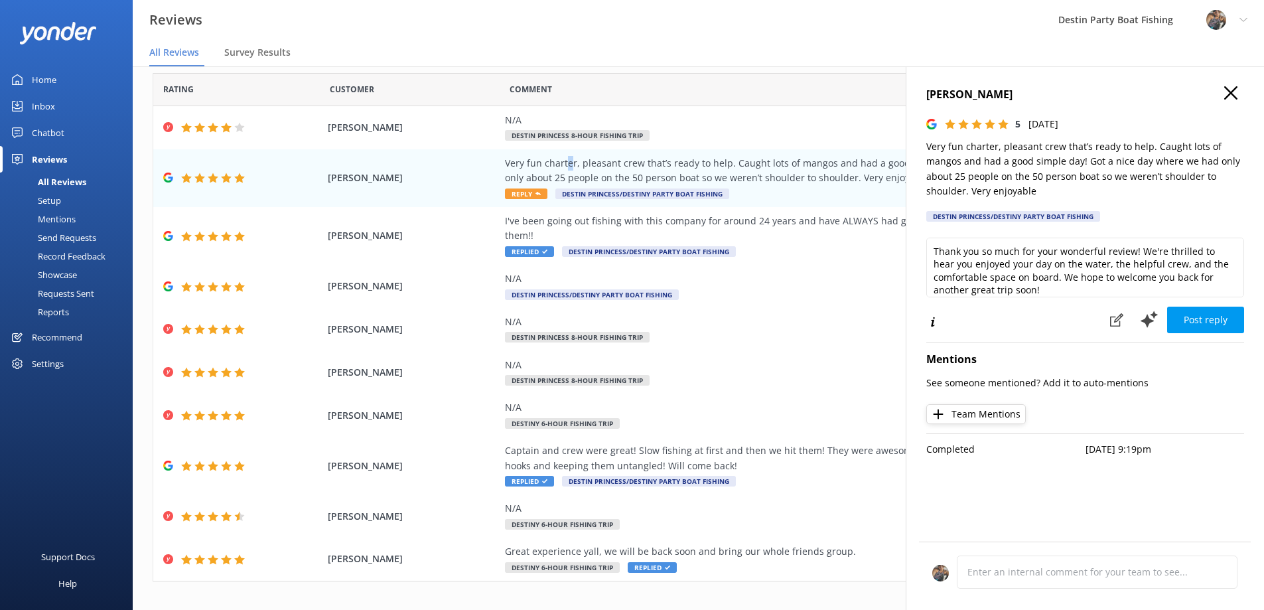
click at [1201, 316] on button "Post reply" at bounding box center [1205, 320] width 77 height 27
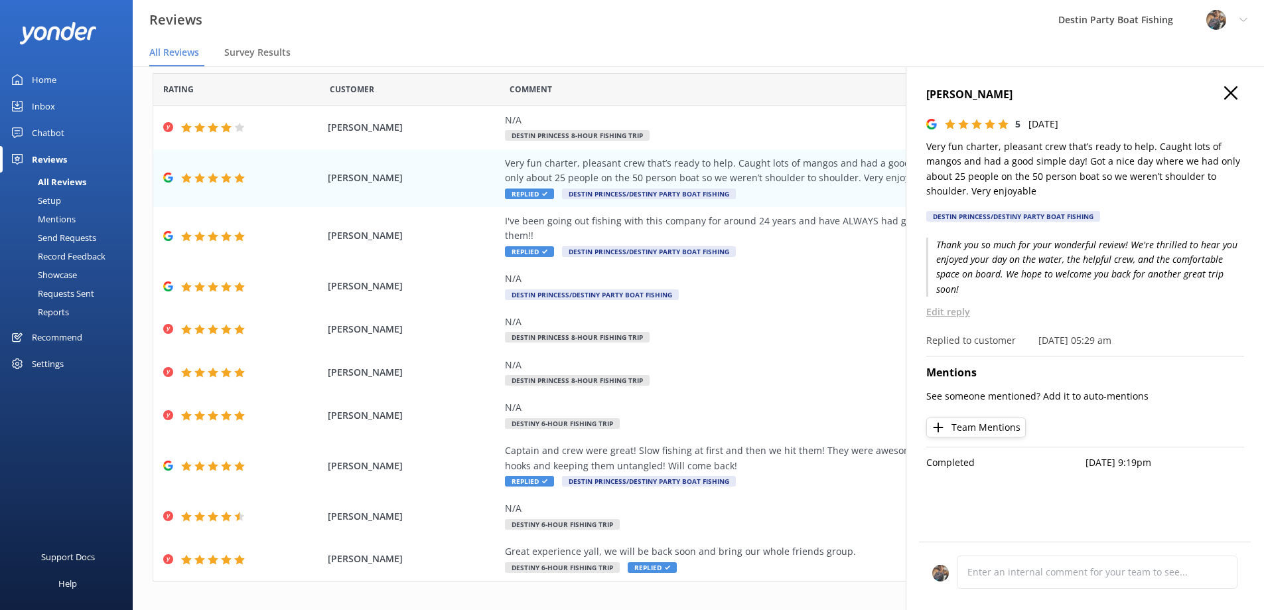
click at [757, 38] on div "Reviews Destin Party Boat Fishing Profile Settings Logout" at bounding box center [632, 20] width 1264 height 40
click at [1230, 93] on icon at bounding box center [1230, 92] width 13 height 13
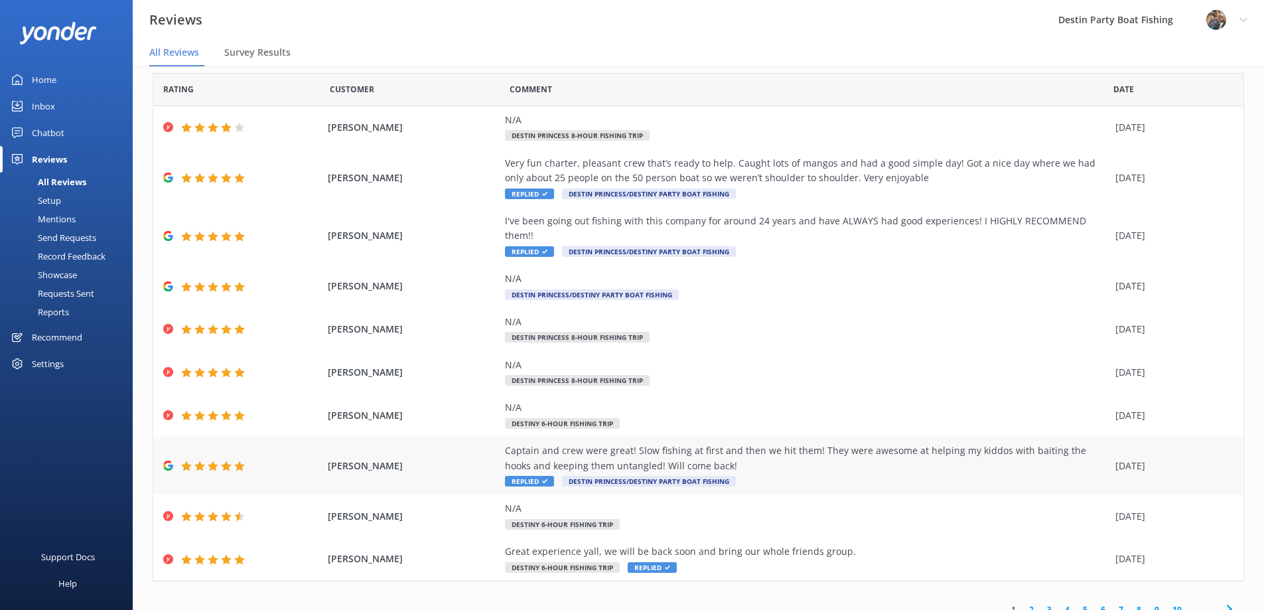
scroll to position [27, 0]
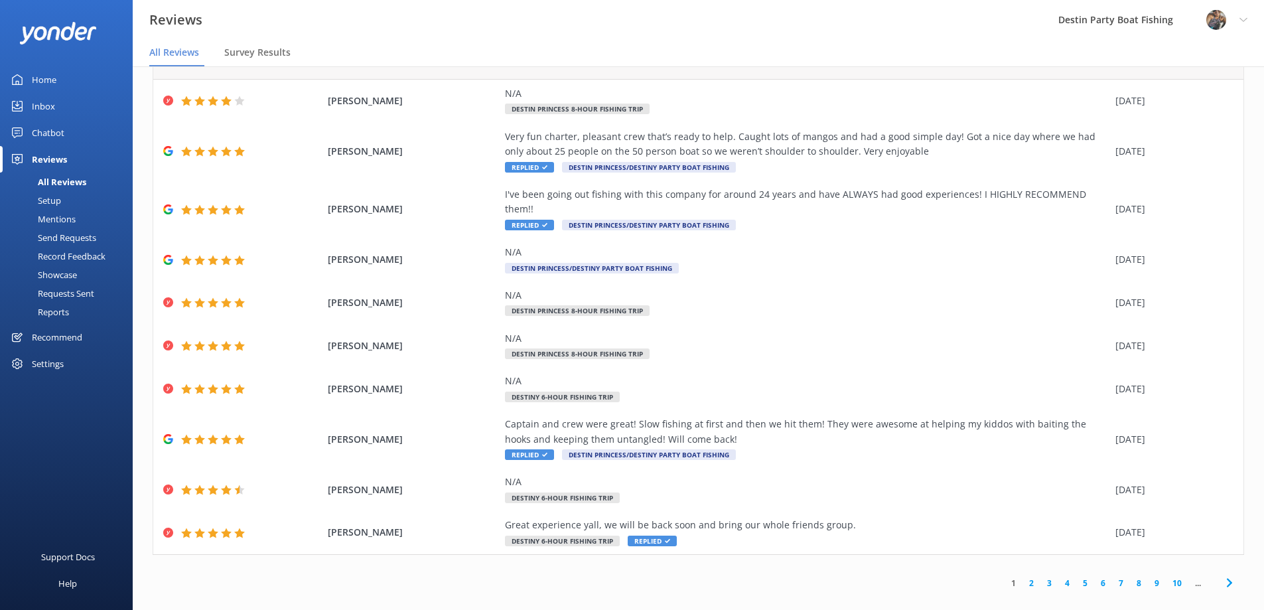
click at [1023, 577] on link "2" at bounding box center [1032, 583] width 18 height 13
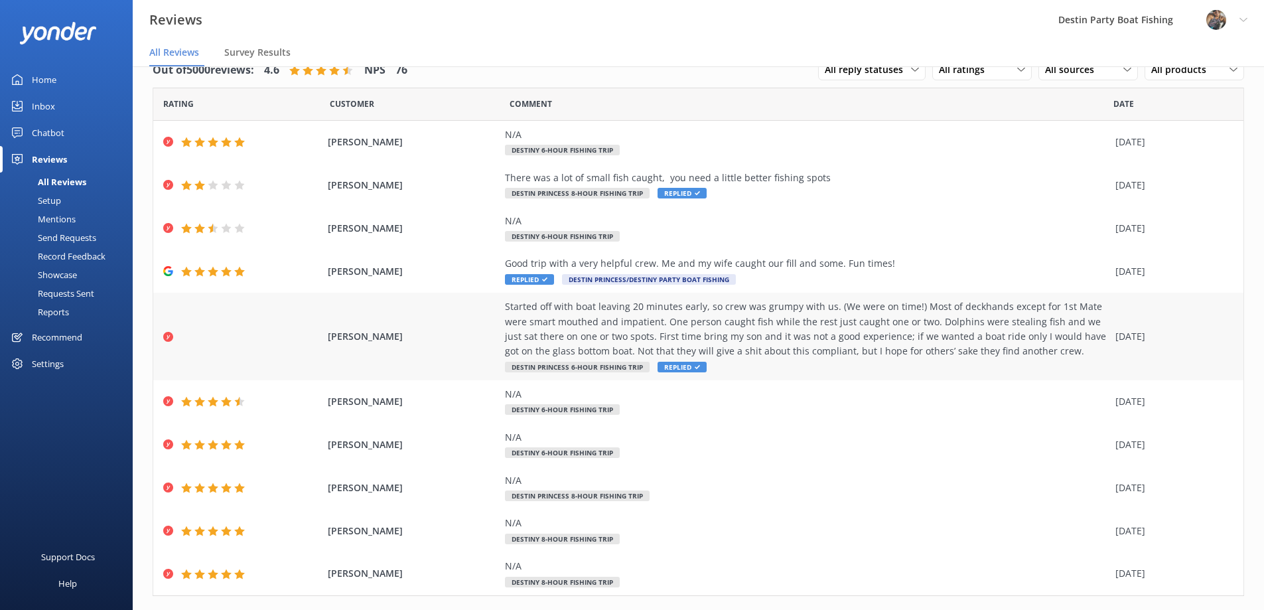
click at [578, 323] on div "Started off with boat leaving 20 minutes early, so crew was grumpy with us. (We…" at bounding box center [807, 329] width 604 height 60
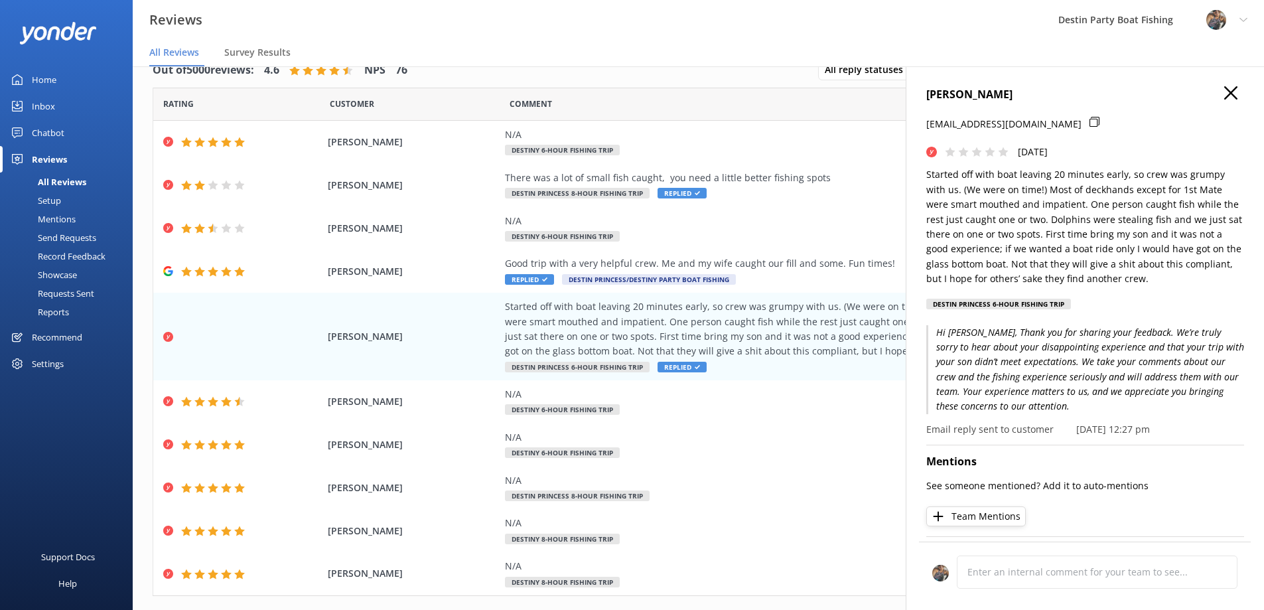
click at [1224, 94] on icon at bounding box center [1230, 92] width 13 height 13
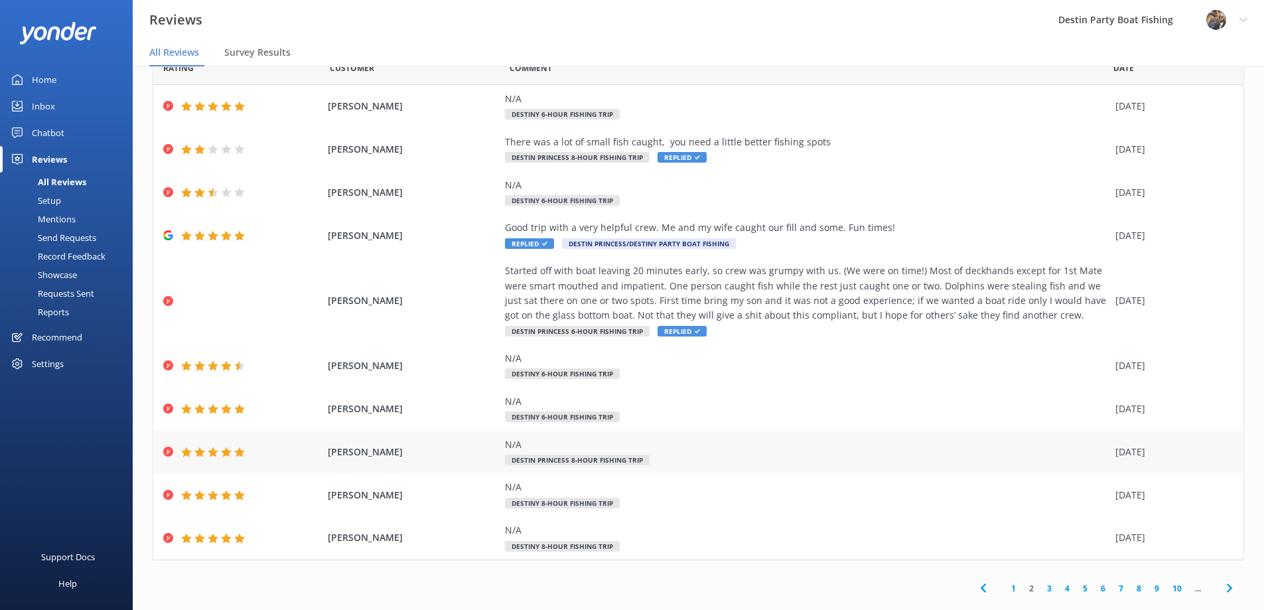
scroll to position [56, 0]
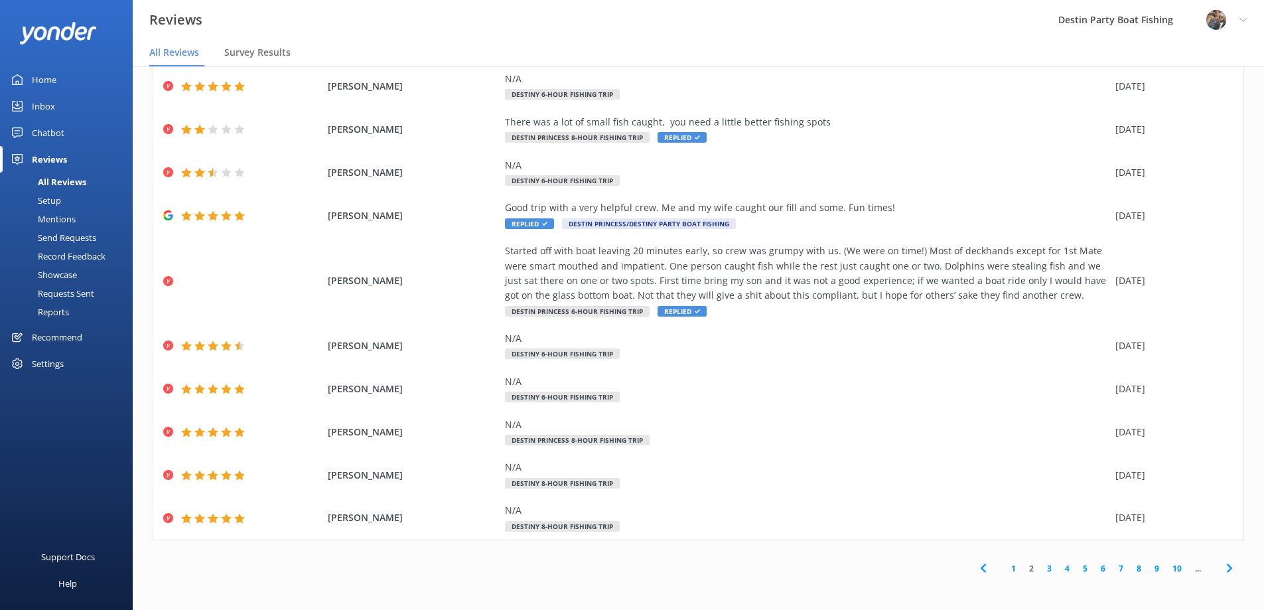
click at [1005, 565] on link "1" at bounding box center [1014, 568] width 18 height 13
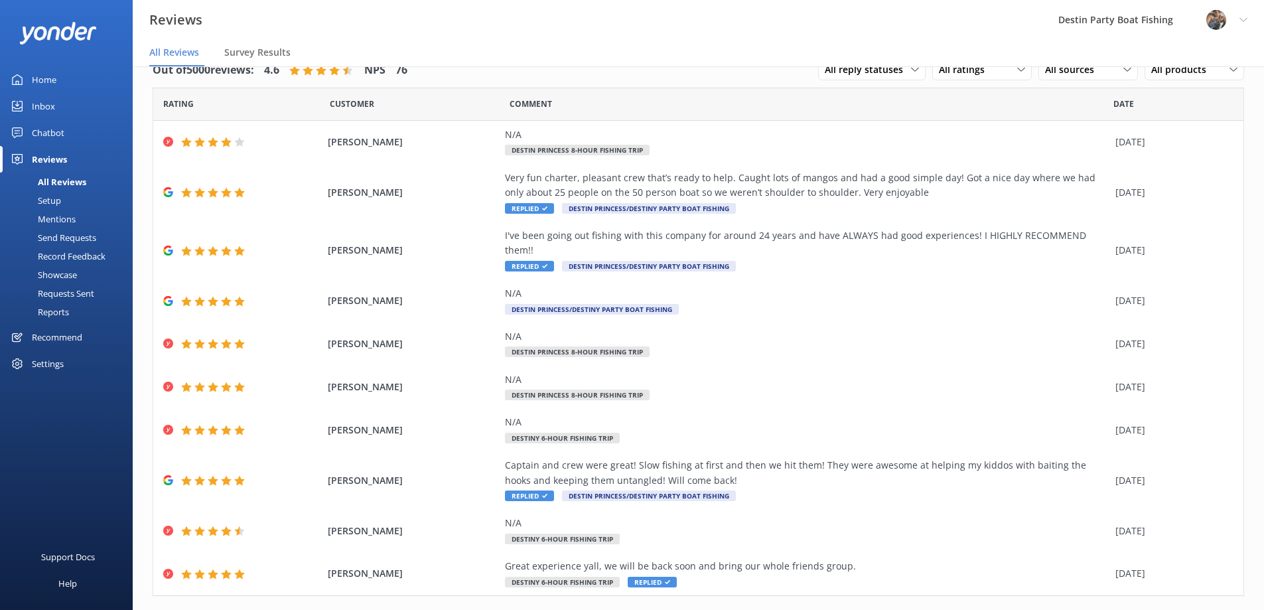
click at [45, 106] on div "Inbox" at bounding box center [43, 106] width 23 height 27
